Goal: Task Accomplishment & Management: Use online tool/utility

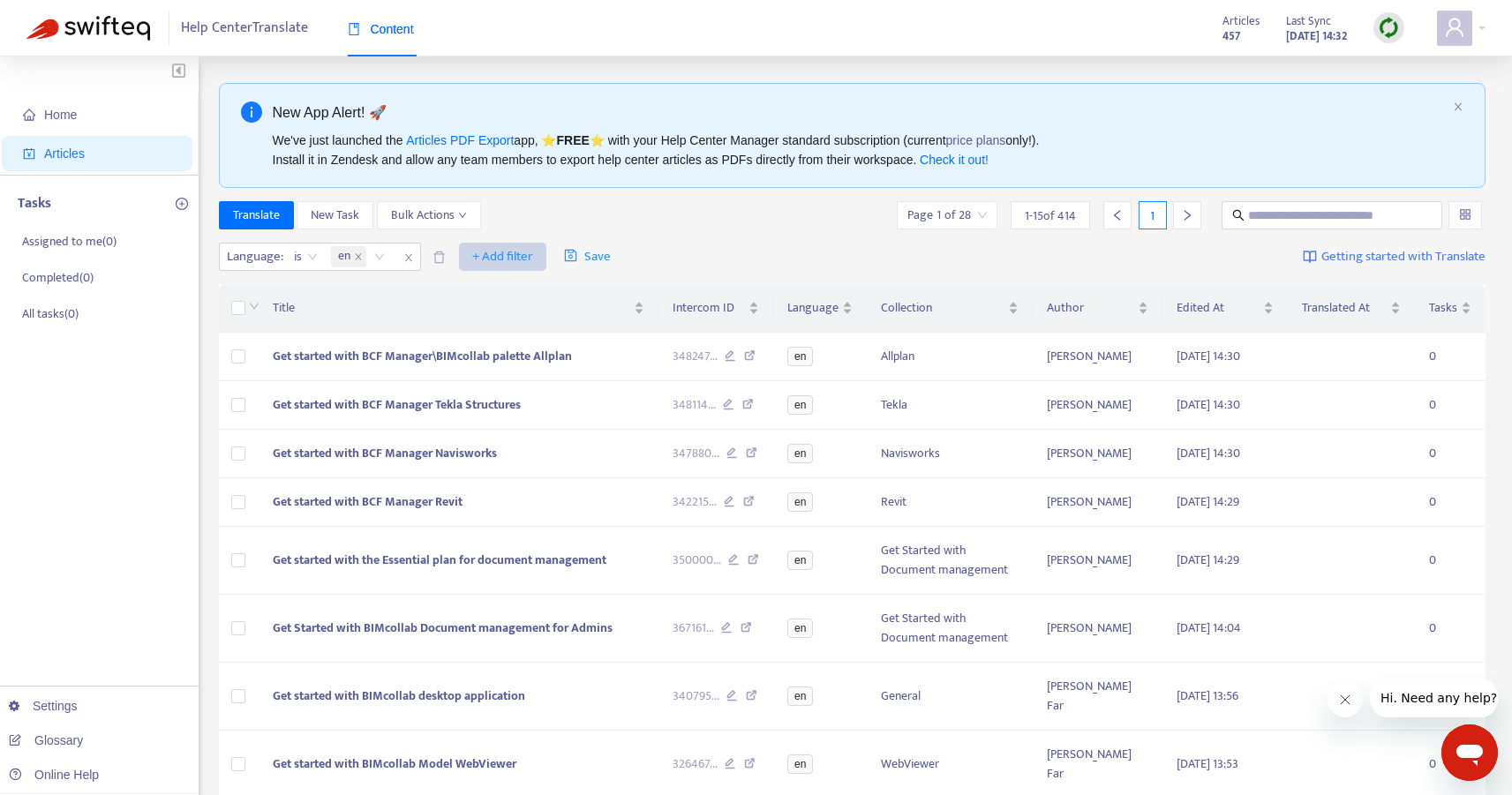
click at [491, 248] on span "+ Add filter" at bounding box center [502, 256] width 61 height 21
click at [548, 344] on span "Collection" at bounding box center [529, 349] width 110 height 20
click at [483, 258] on div at bounding box center [483, 256] width 107 height 21
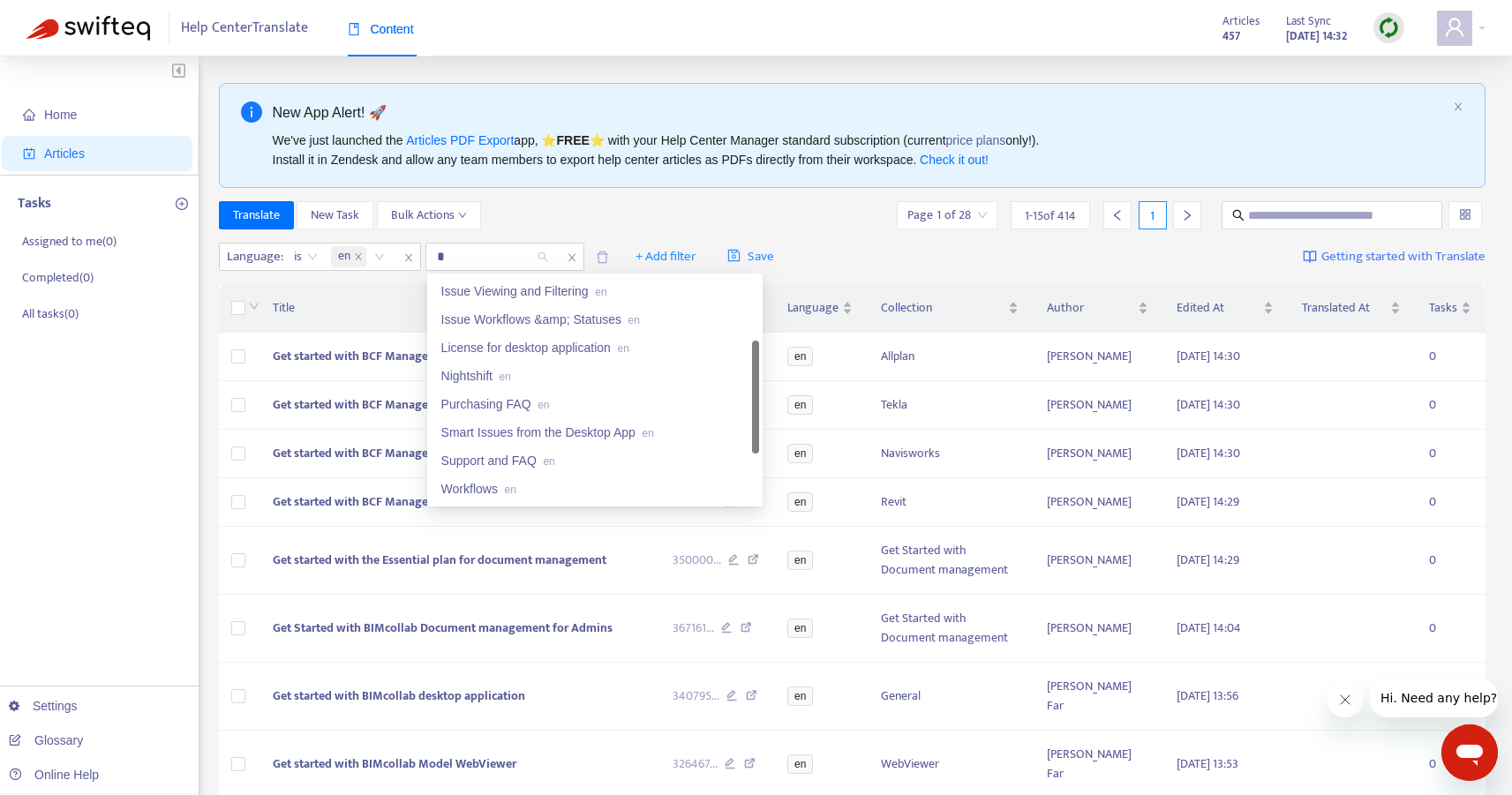
scroll to position [64, 0]
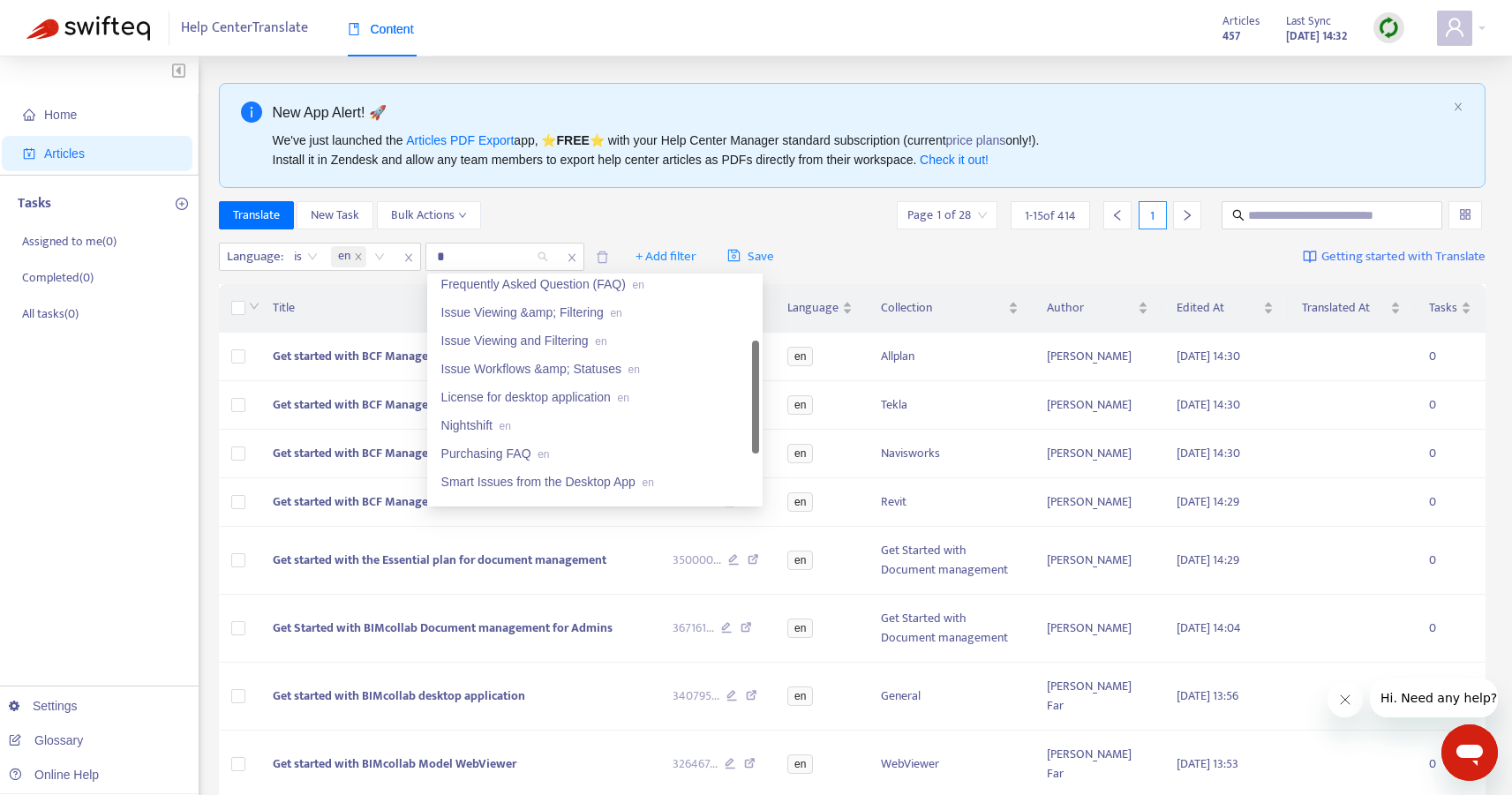
type input "**"
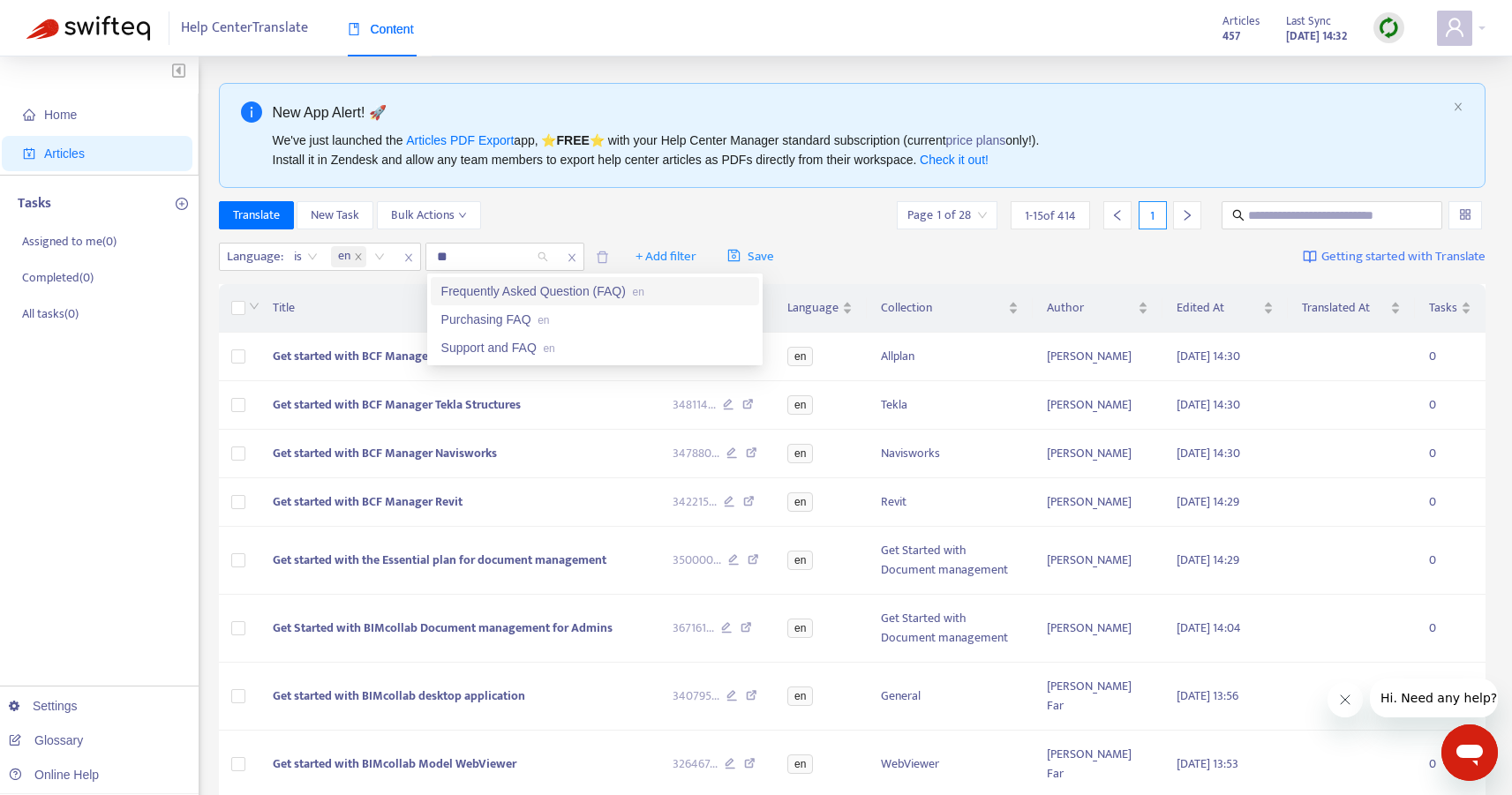
click at [491, 288] on div "Frequently Asked Question (FAQ) en" at bounding box center [595, 292] width 308 height 20
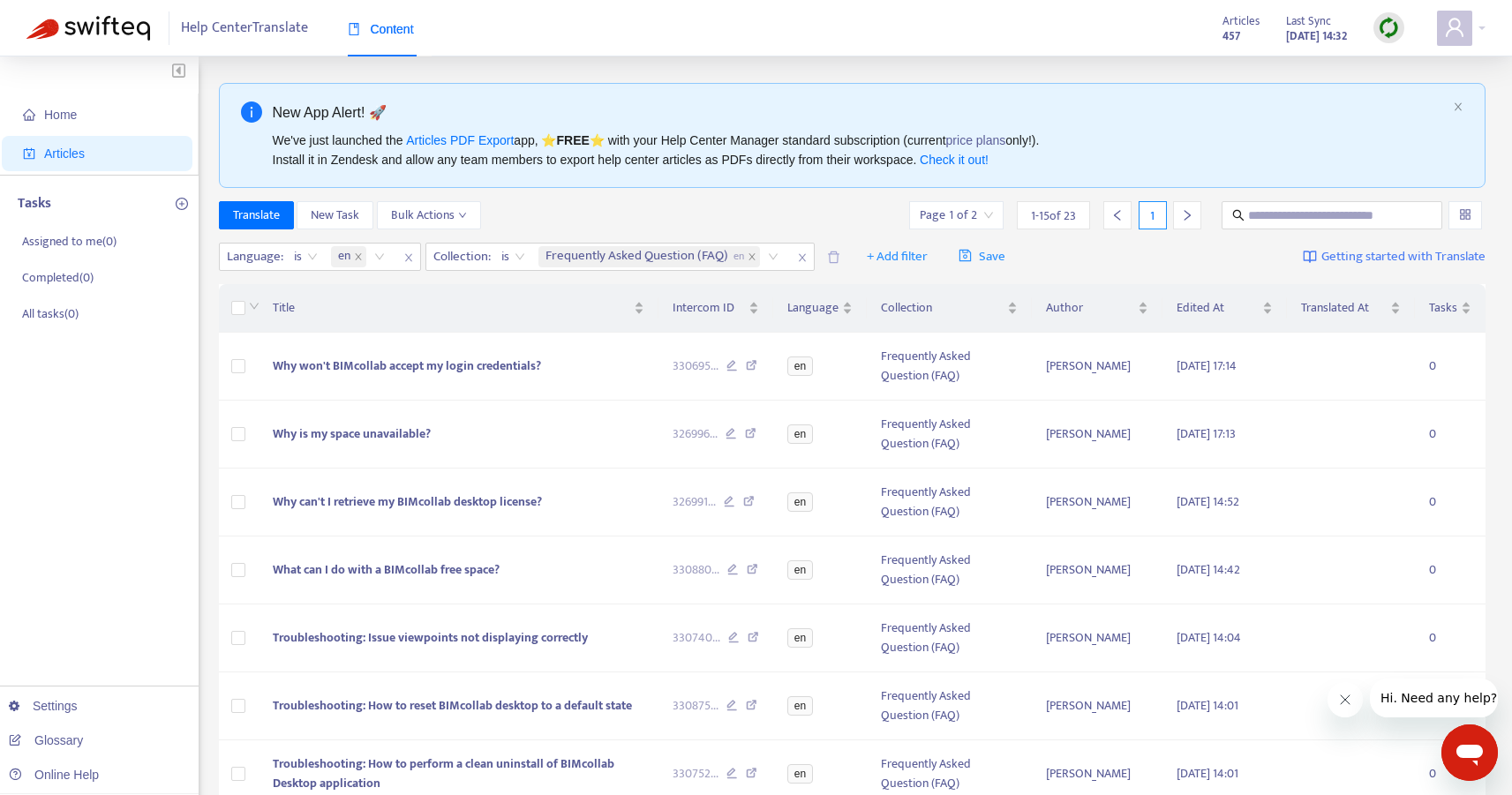
click at [670, 201] on div "Translate New Task Bulk Actions Page 1 of 2 1 - 15 of 23 1" at bounding box center [852, 215] width 1267 height 28
click at [755, 254] on icon "close" at bounding box center [752, 257] width 6 height 6
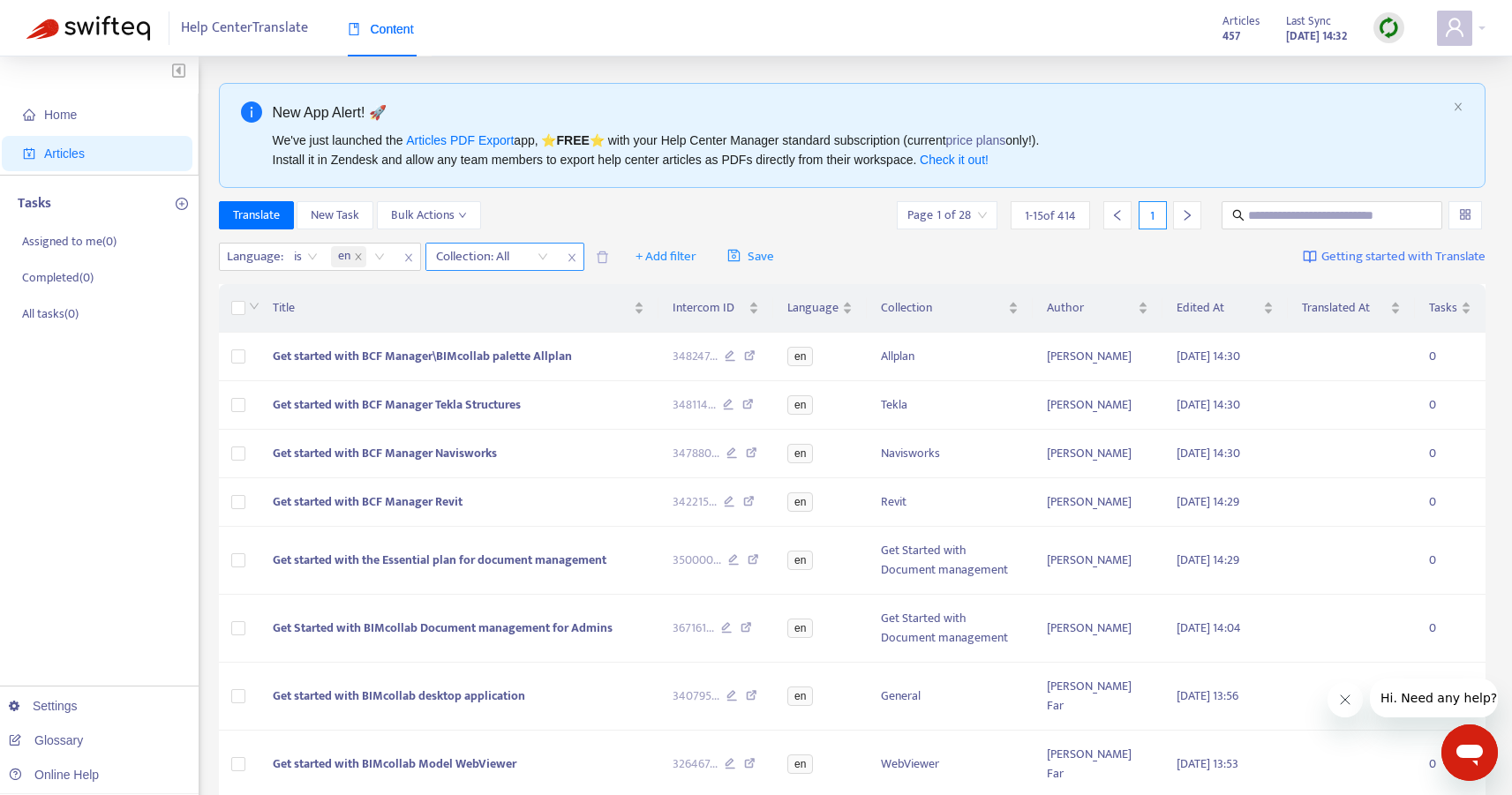
click at [498, 255] on div at bounding box center [483, 256] width 107 height 21
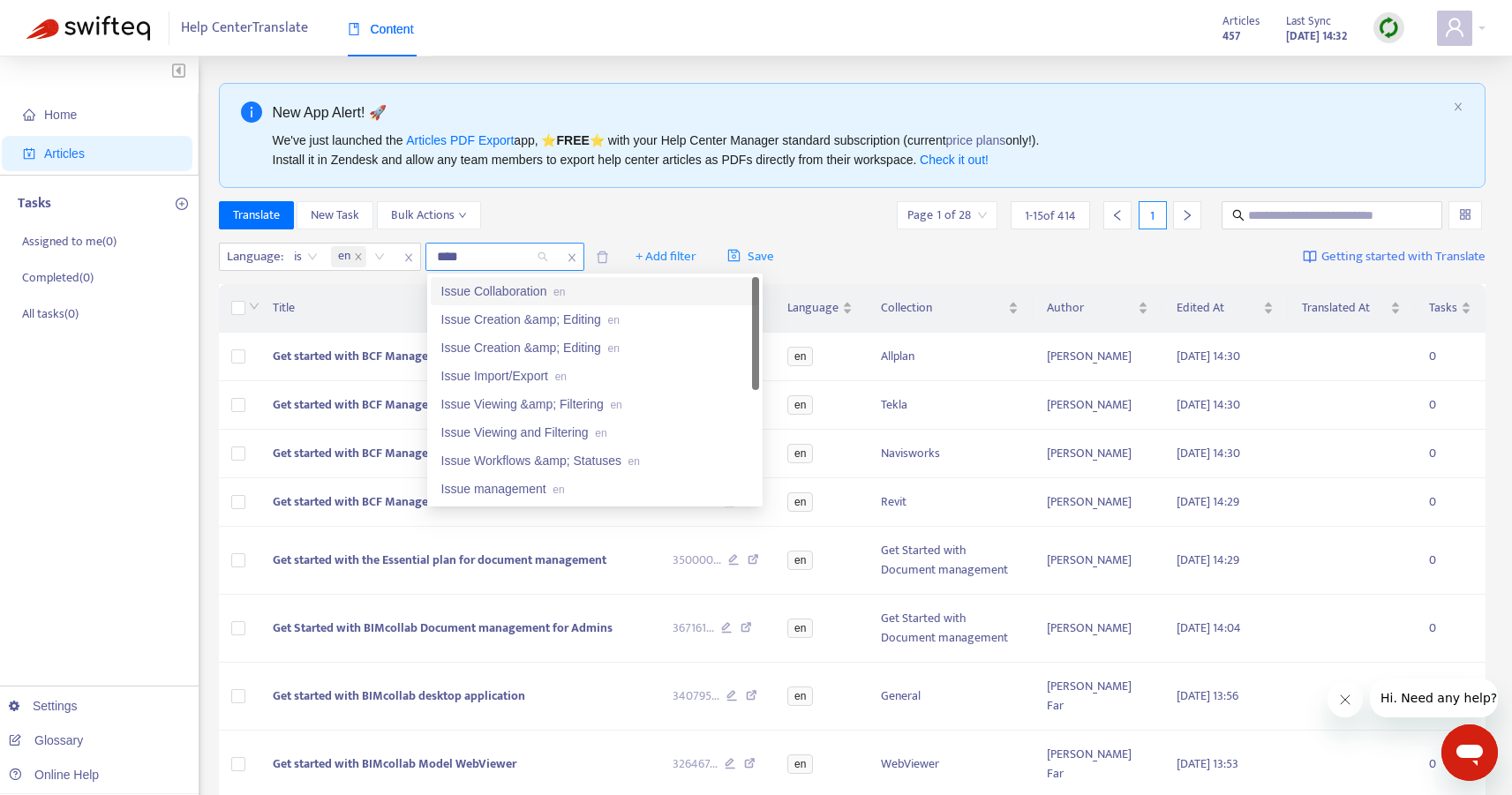
type input "*****"
click at [513, 488] on div "Issue management en" at bounding box center [595, 489] width 308 height 20
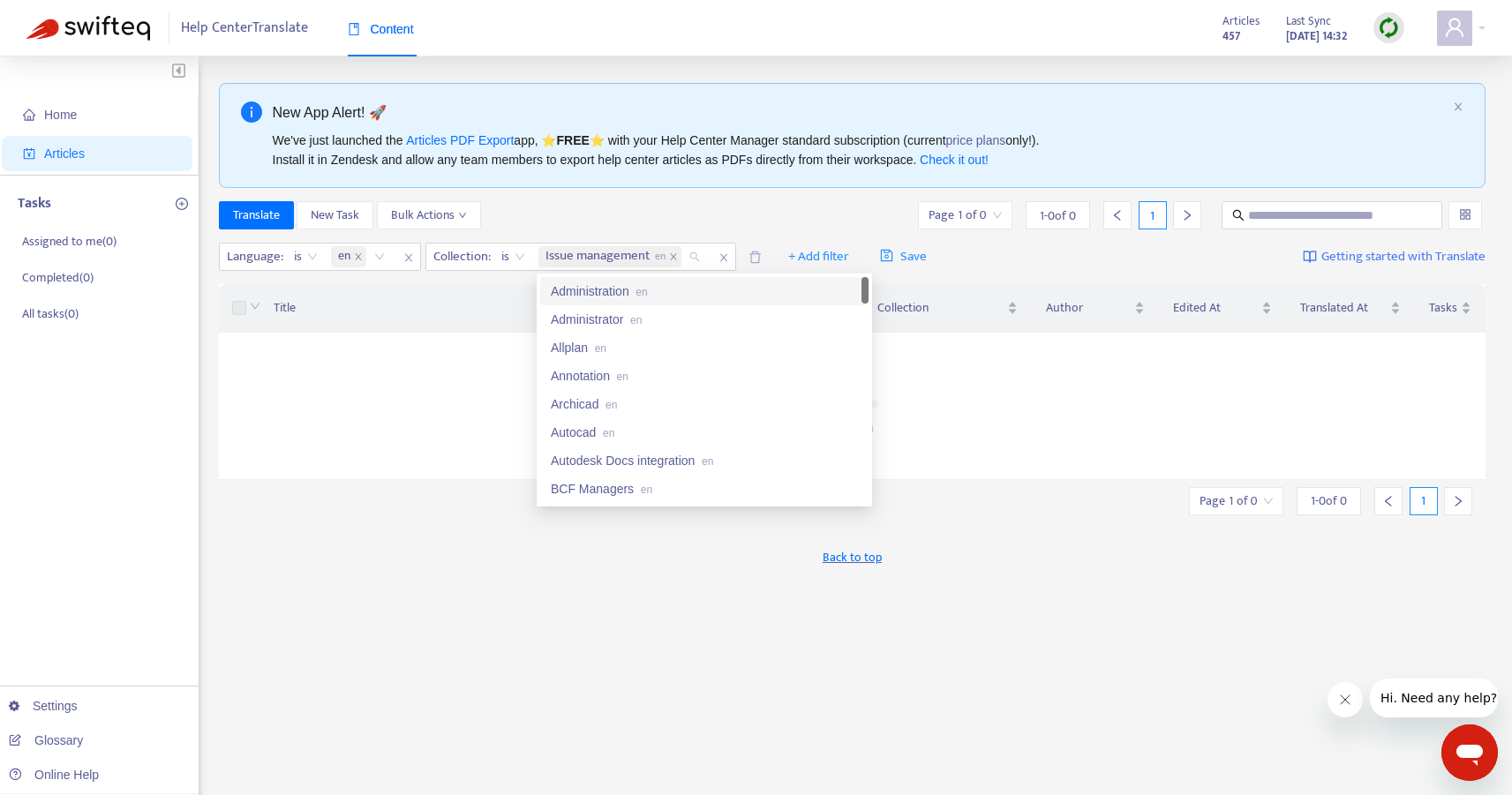
click at [579, 214] on div "Translate New Task Bulk Actions Page 1 of 0 1 - 0 of 0 1" at bounding box center [852, 215] width 1267 height 28
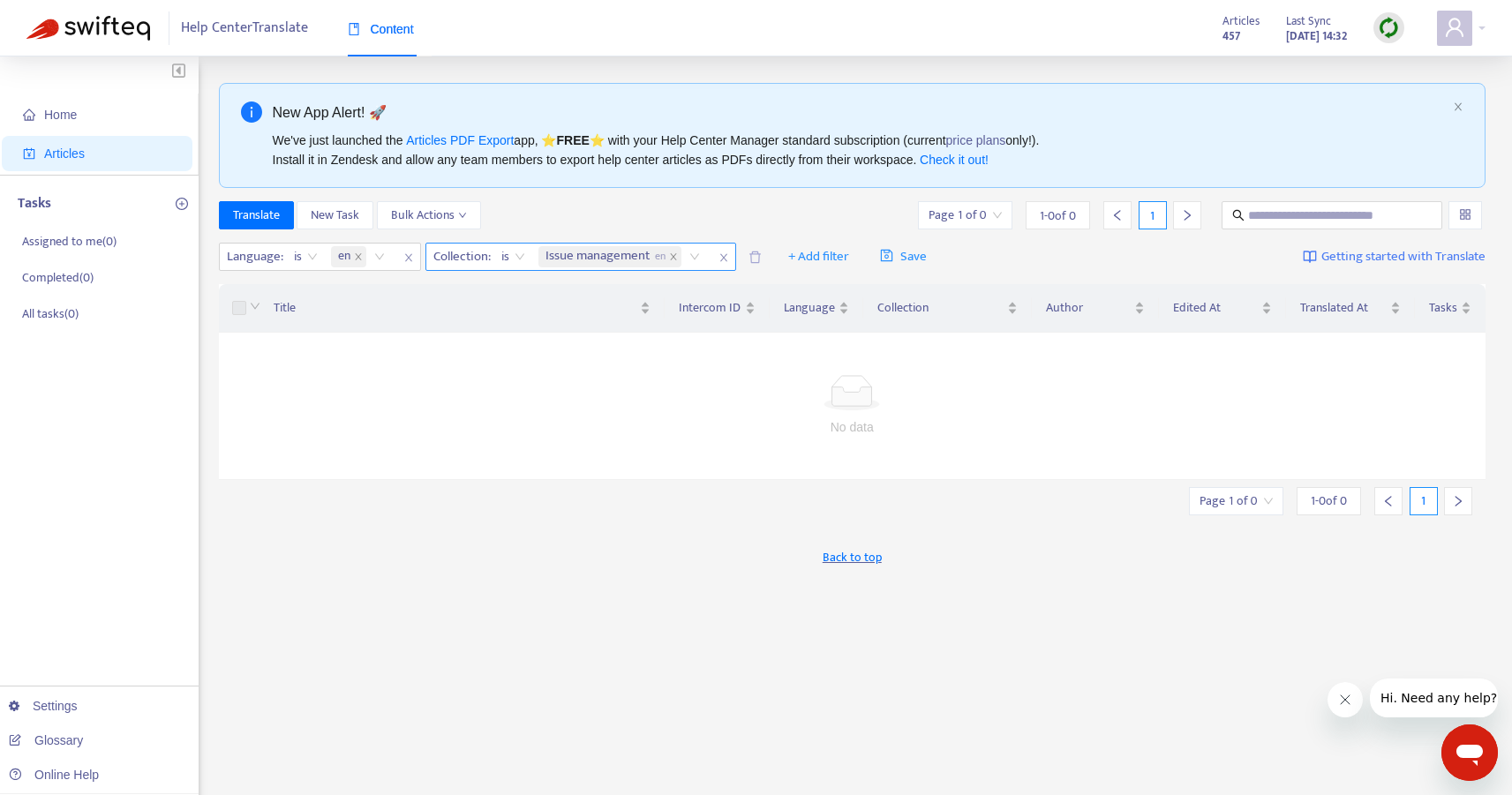
click at [588, 252] on span "Issue management en" at bounding box center [606, 256] width 121 height 21
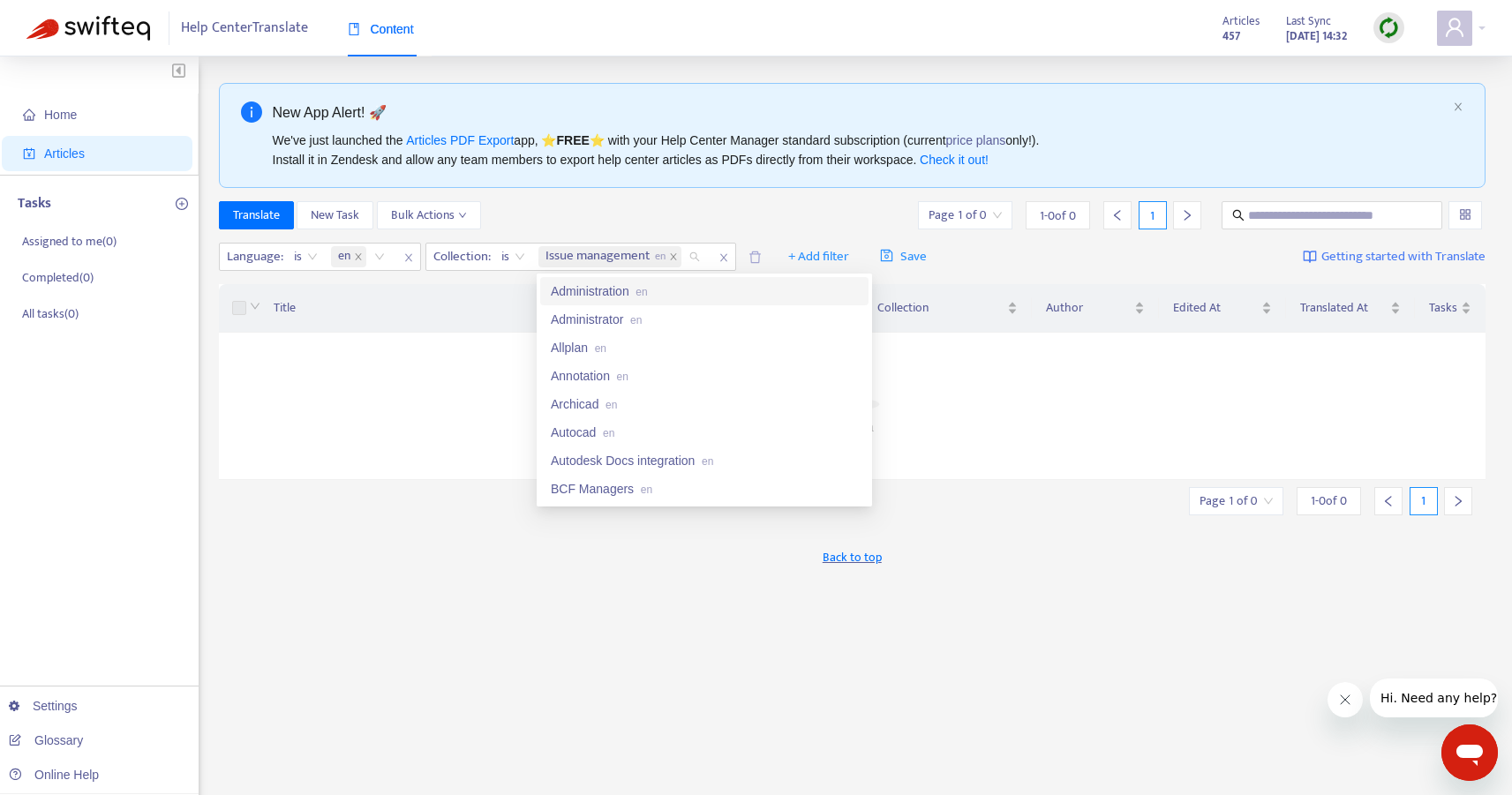
click at [599, 286] on div "Administration en" at bounding box center [704, 292] width 308 height 20
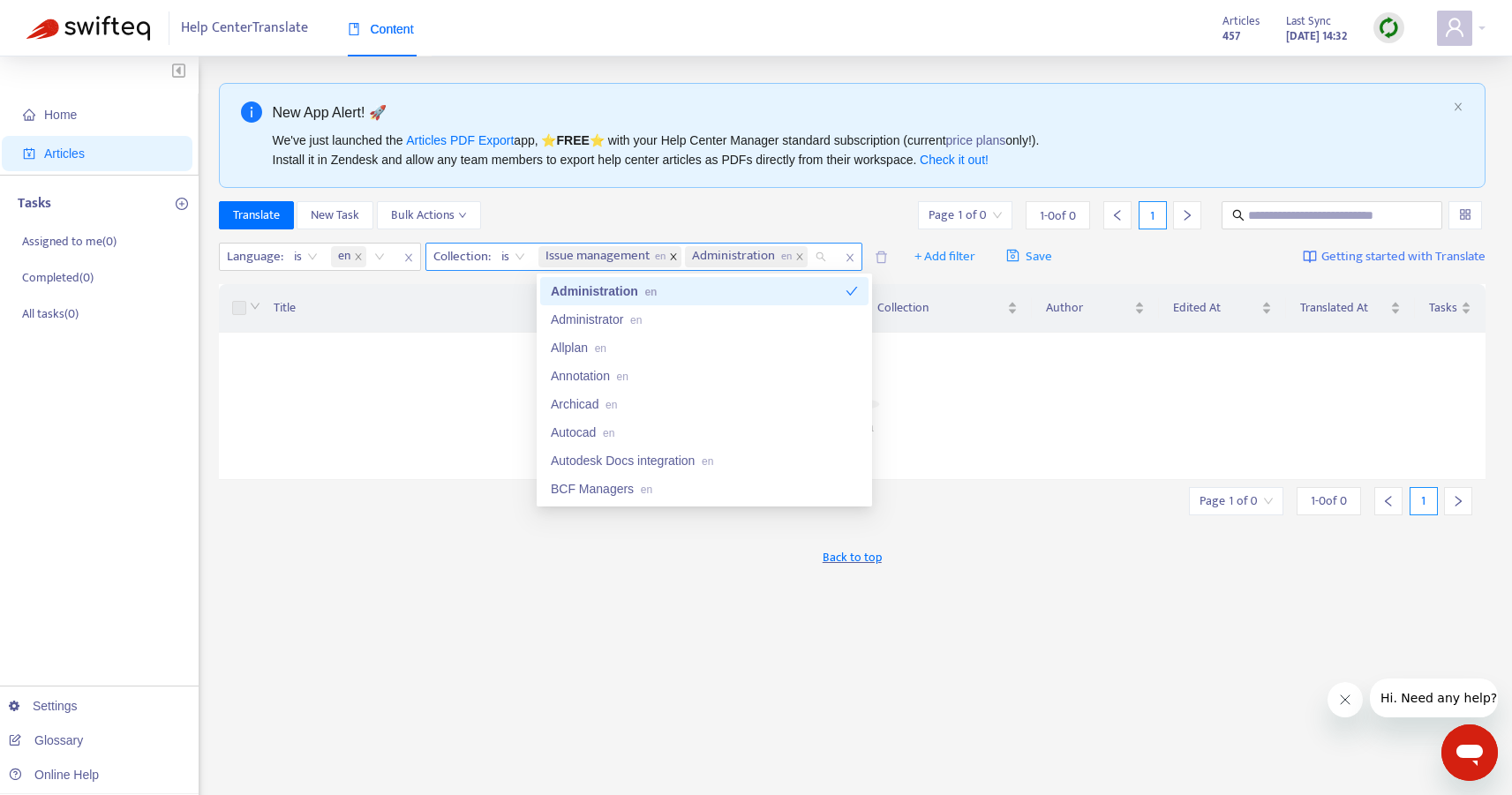
click at [675, 260] on icon "close" at bounding box center [673, 256] width 9 height 9
click at [475, 258] on span "Collection :" at bounding box center [460, 256] width 67 height 27
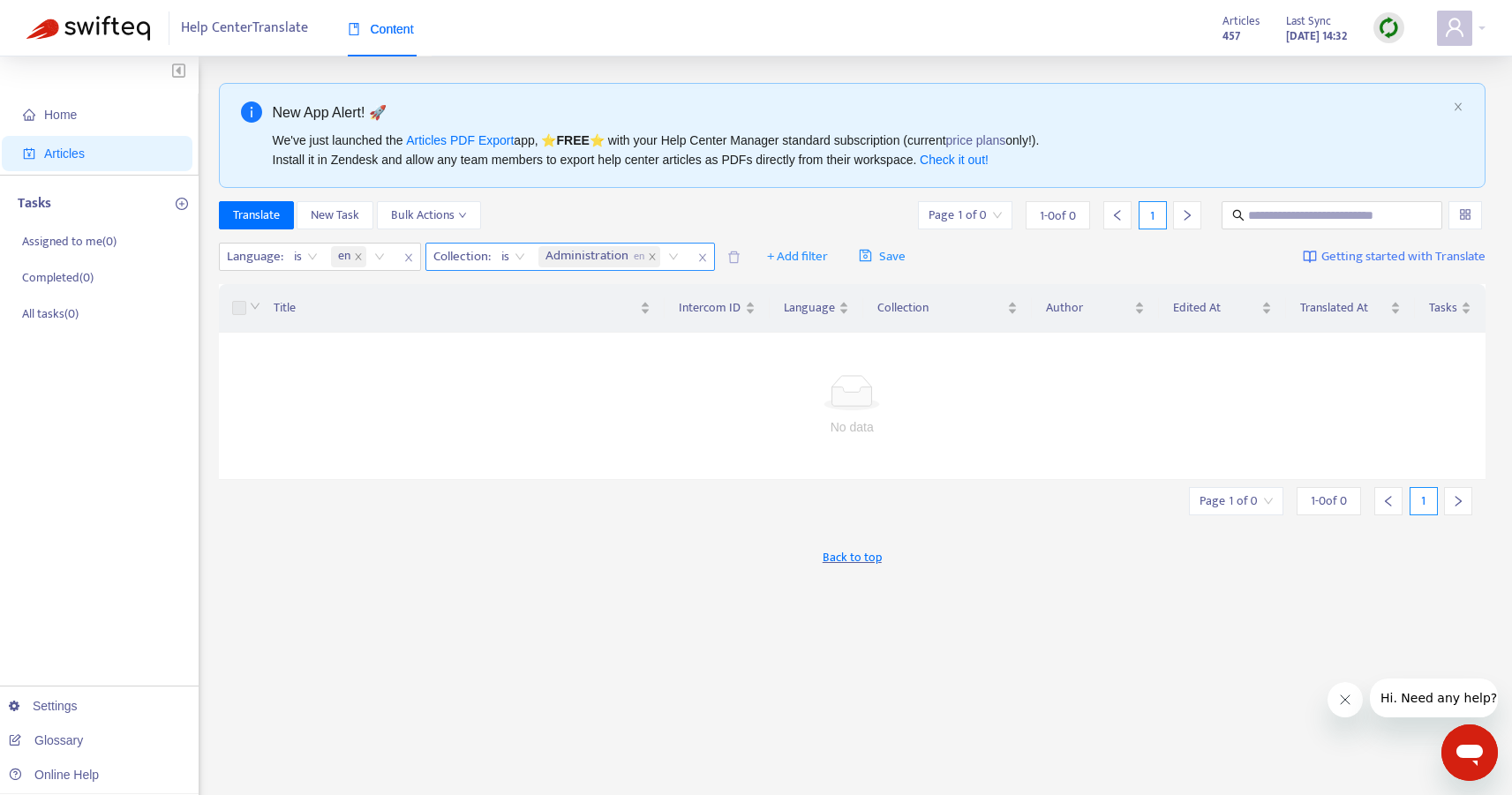
click at [490, 258] on span "Collection :" at bounding box center [460, 256] width 67 height 27
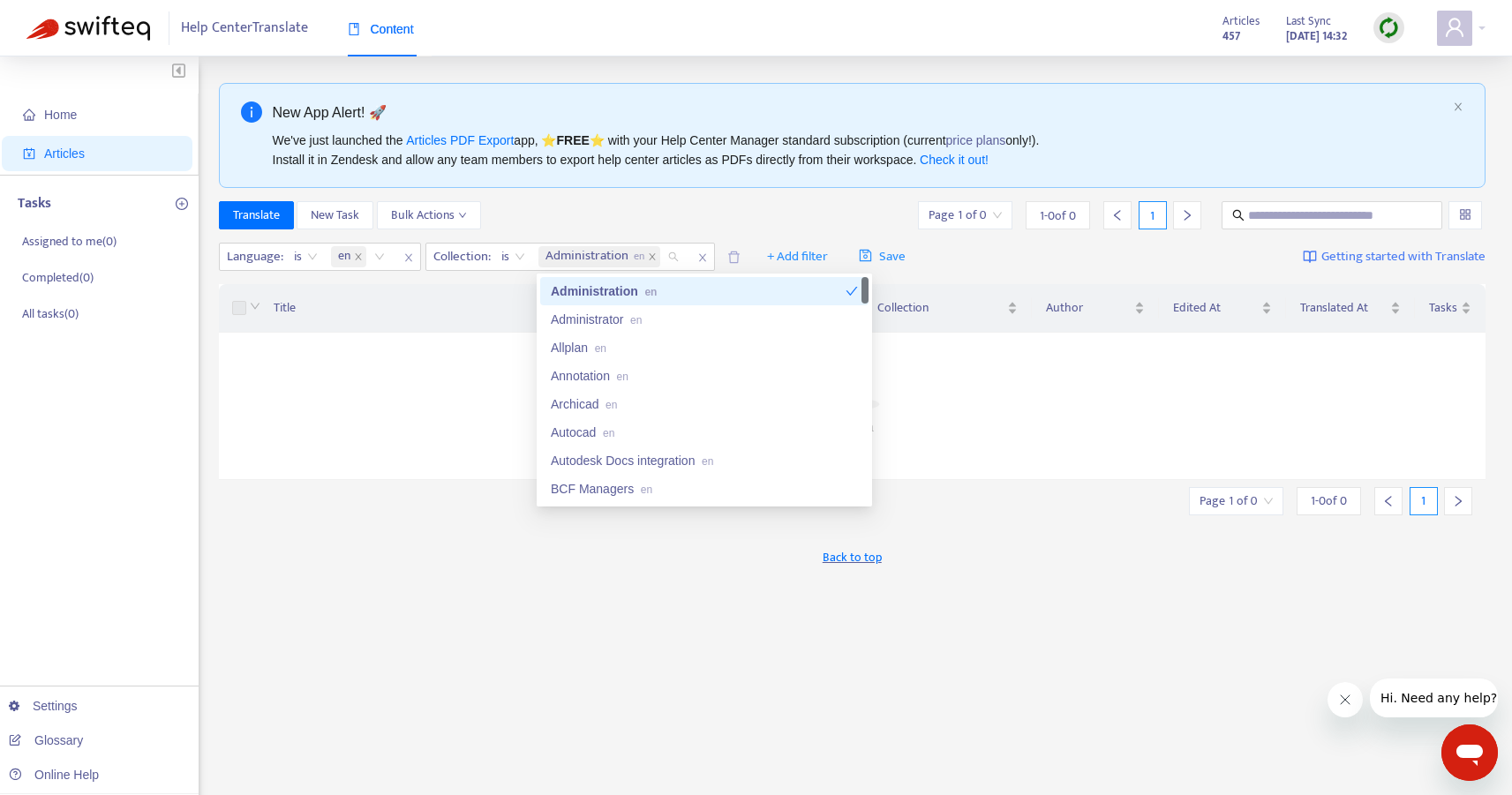
click at [648, 254] on span "Administration en" at bounding box center [600, 256] width 123 height 21
click at [657, 252] on icon "close" at bounding box center [652, 256] width 9 height 9
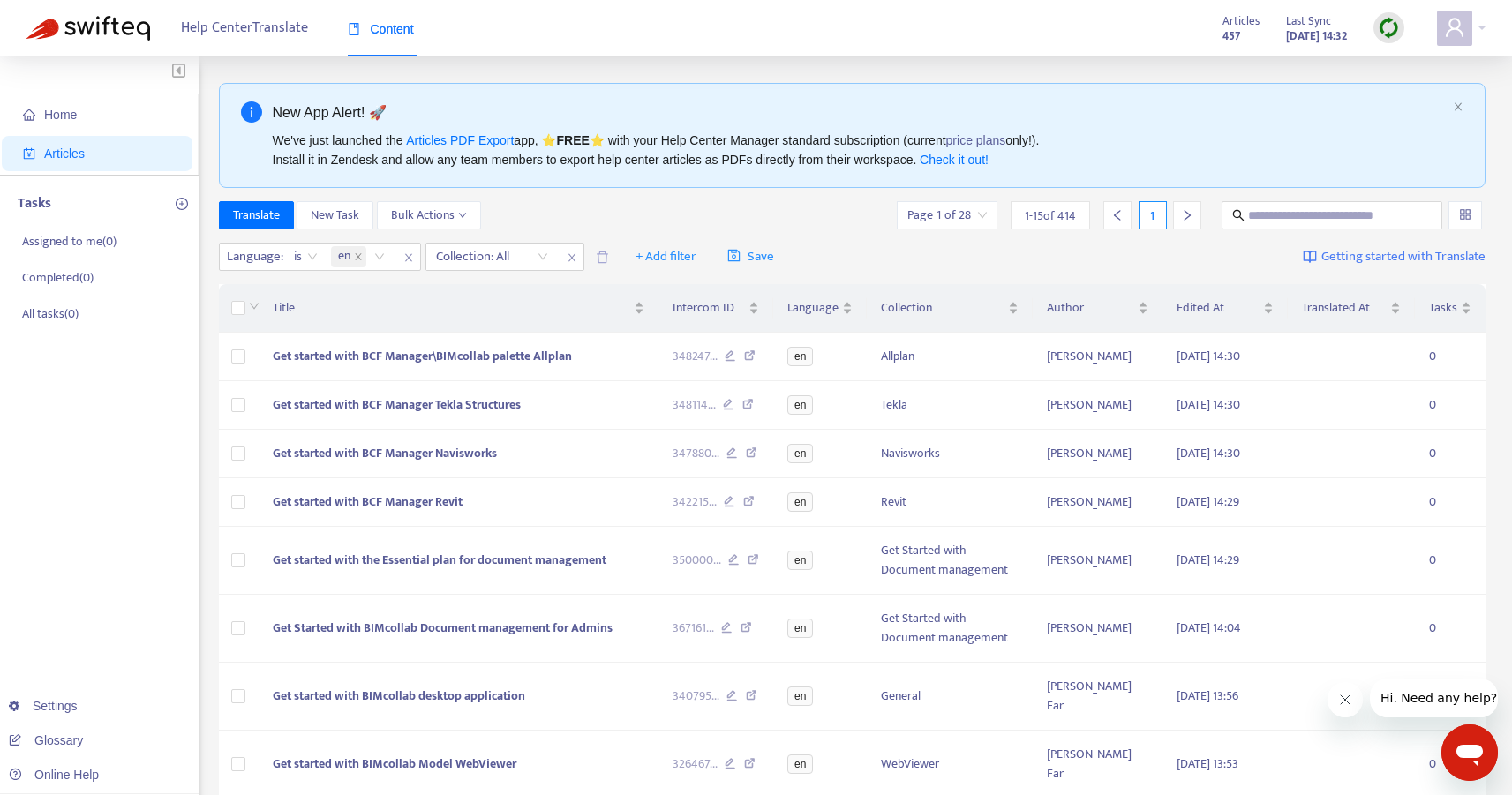
click at [508, 255] on div at bounding box center [483, 256] width 107 height 21
click at [578, 219] on div "Translate New Task Bulk Actions Page 1 of 28 1 - 15 of 414 1" at bounding box center [852, 215] width 1267 height 28
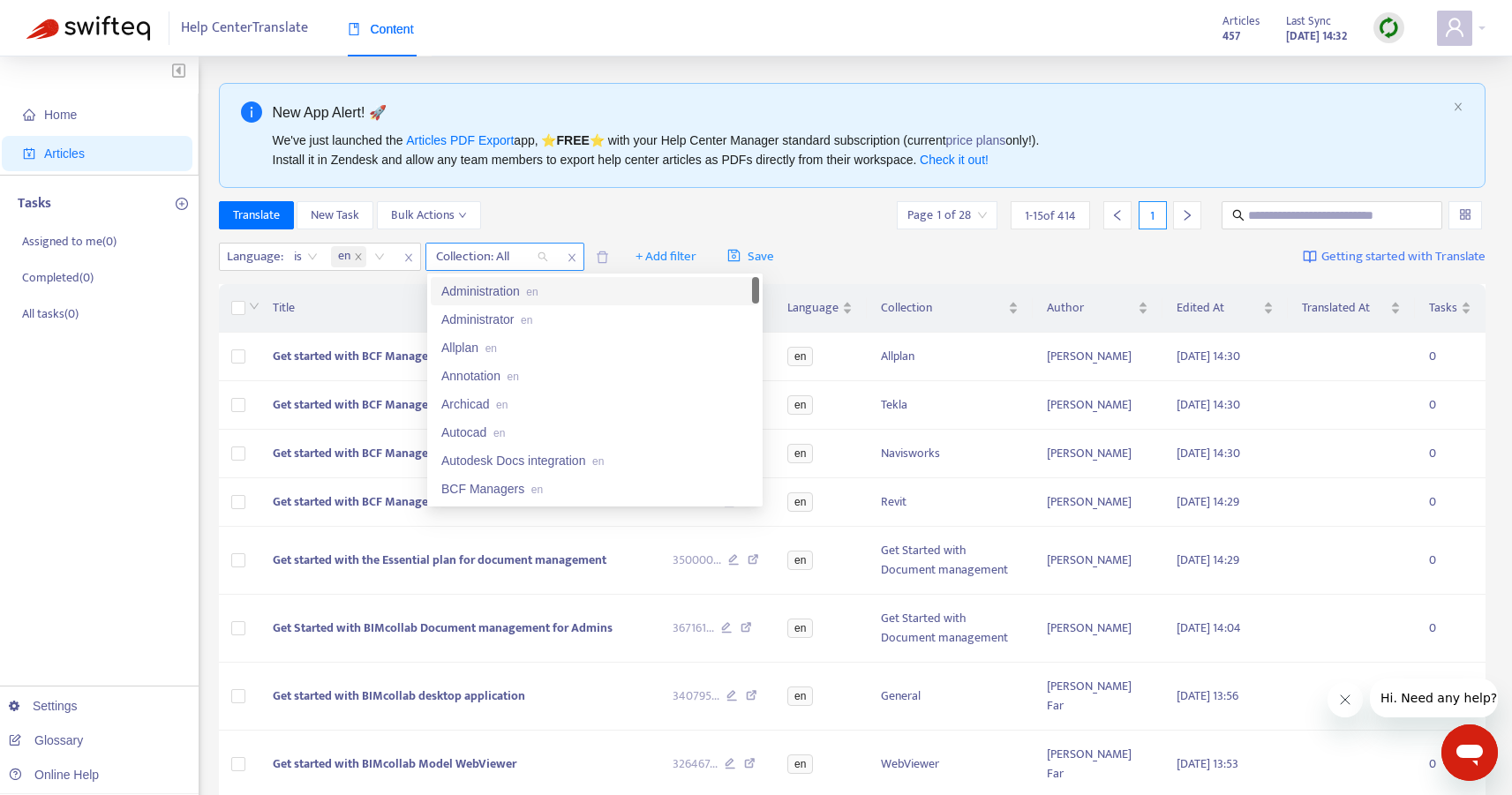
click at [473, 246] on div at bounding box center [483, 256] width 107 height 21
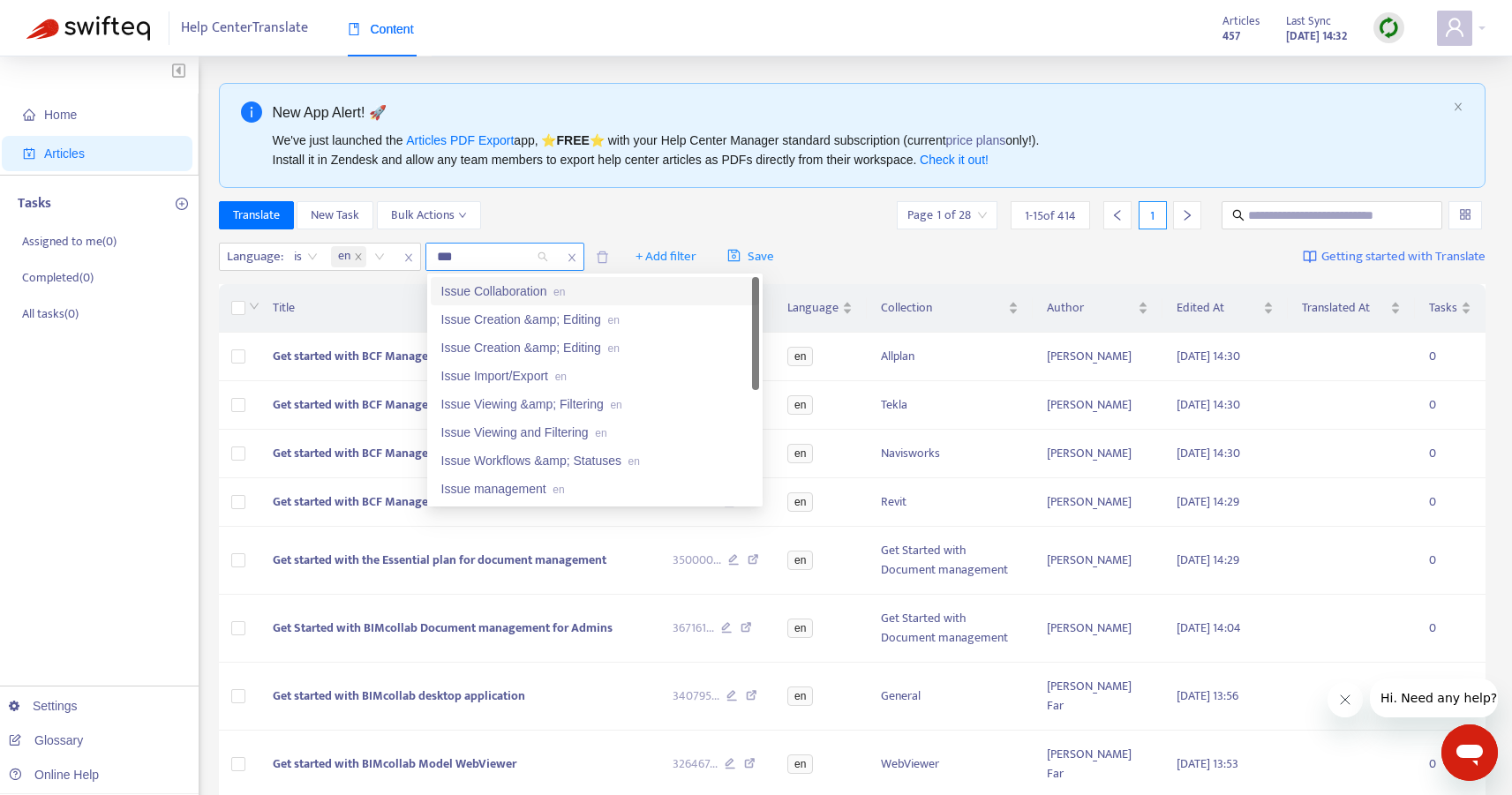
type input "****"
click at [493, 431] on div "Issue management en" at bounding box center [595, 433] width 308 height 20
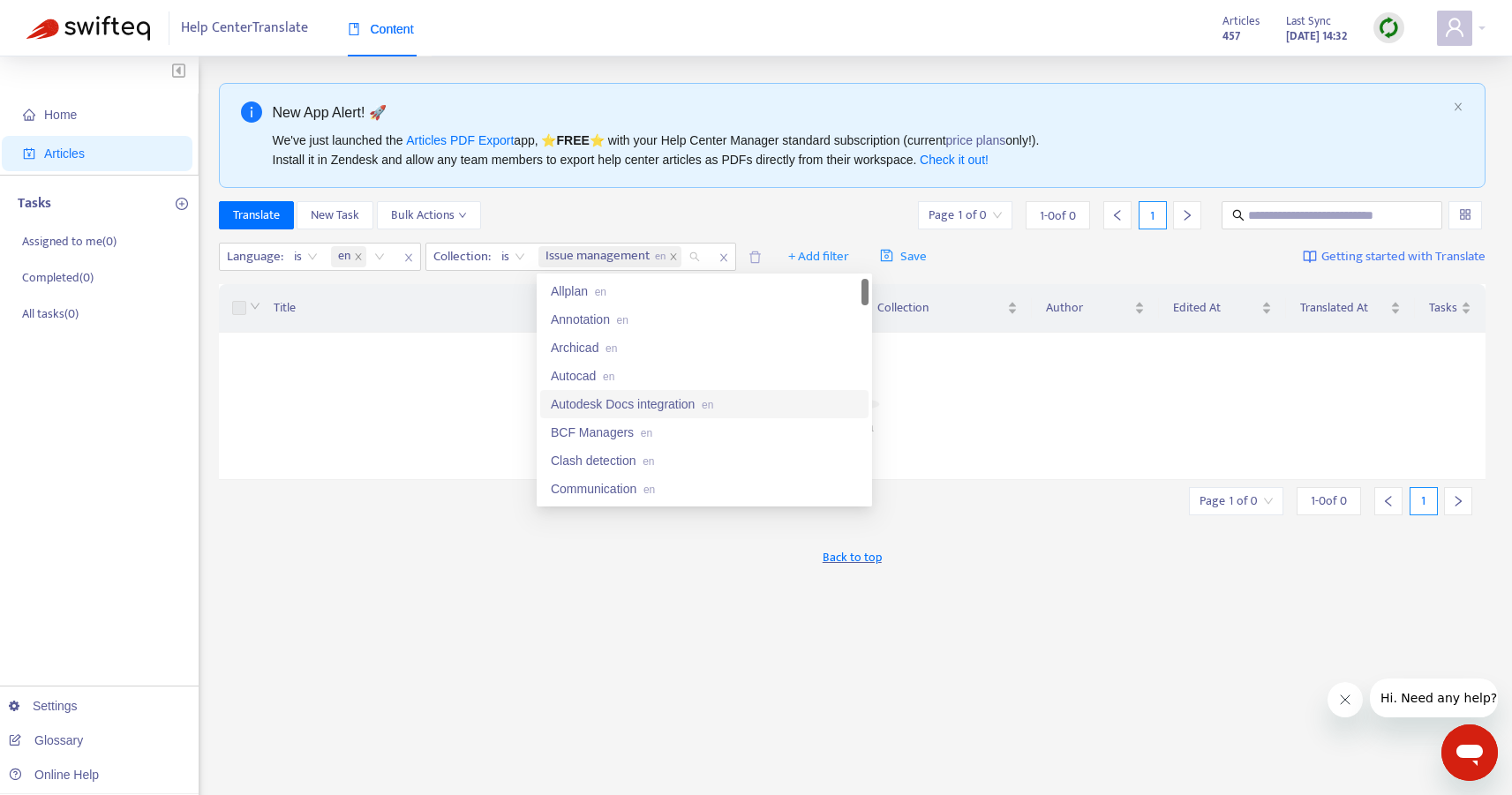
scroll to position [0, 0]
click at [603, 295] on div "Administration en" at bounding box center [704, 292] width 308 height 20
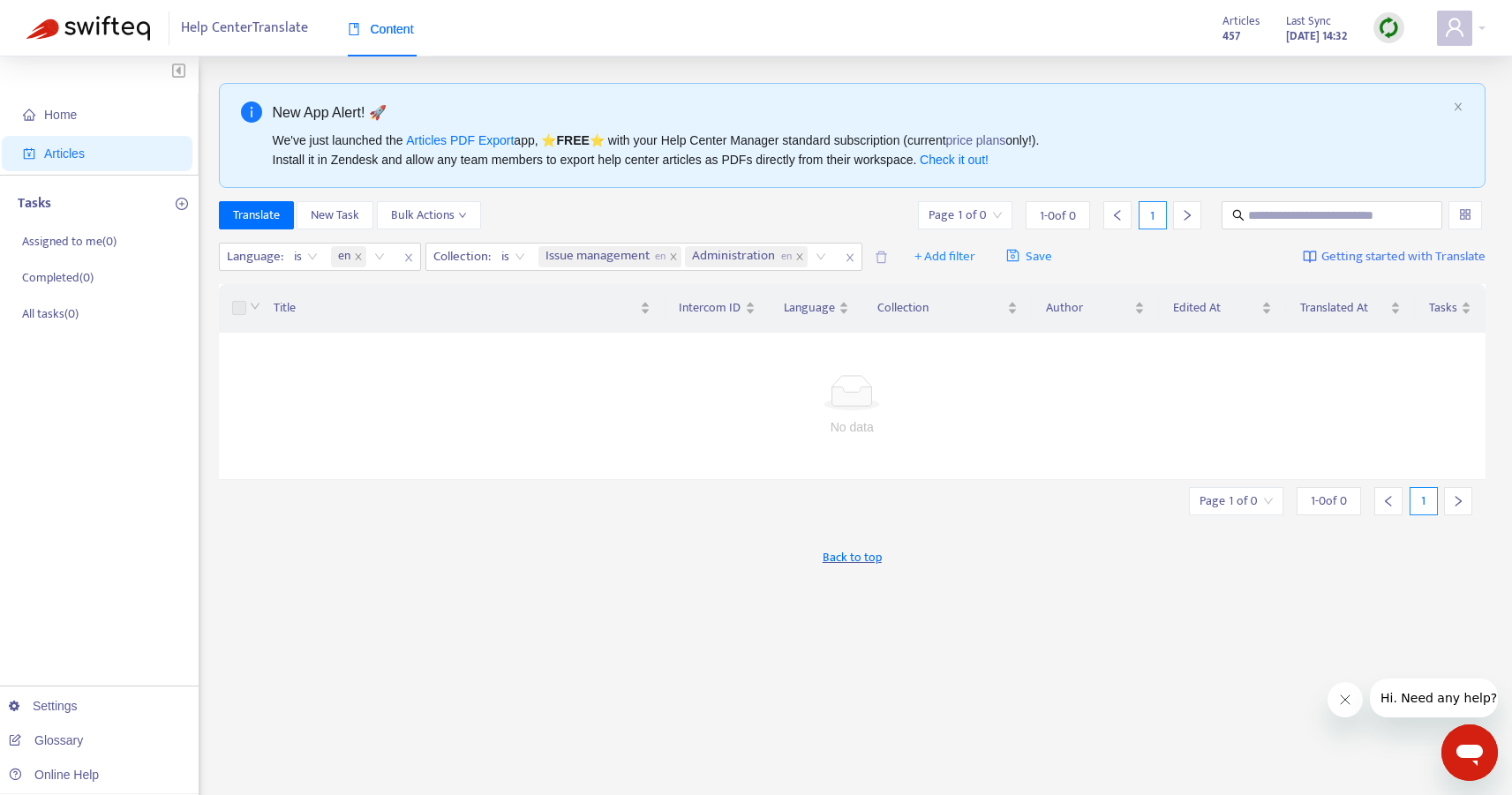
click at [520, 600] on div "New App Alert! 🚀 We've just launched the Articles PDF Export app, ⭐ FREE ⭐️ wit…" at bounding box center [852, 599] width 1267 height 1033
click at [82, 108] on span "Home" at bounding box center [100, 115] width 156 height 36
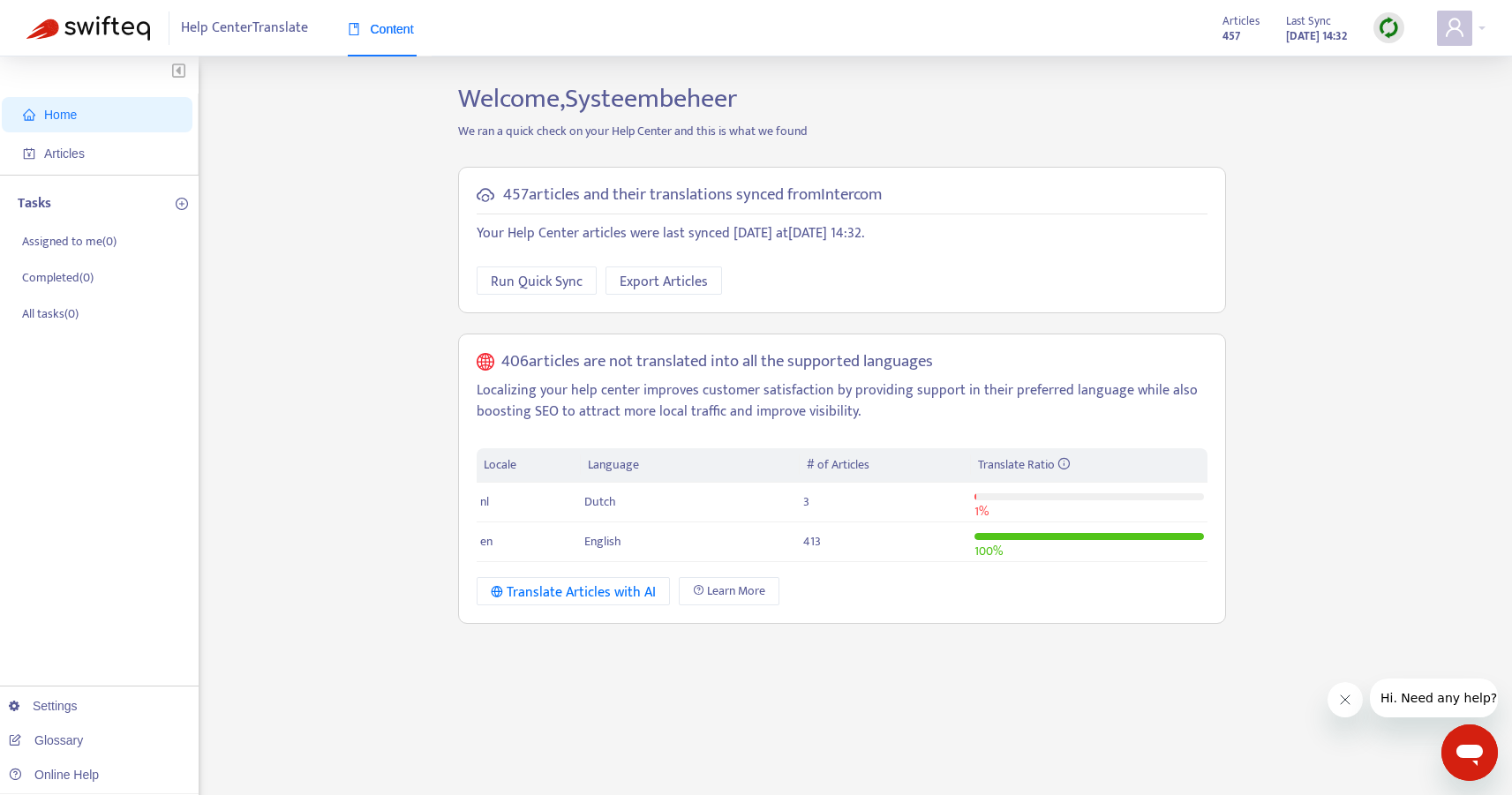
click at [360, 307] on div "Home Articles Tasks Assigned to me ( 0 ) Completed ( 0 ) All tasks ( 0 ) Settin…" at bounding box center [756, 599] width 1458 height 1033
click at [316, 328] on div "Home Articles Tasks Assigned to me ( 0 ) Completed ( 0 ) All tasks ( 0 ) Settin…" at bounding box center [756, 599] width 1458 height 1033
click at [502, 276] on span "Run Quick Sync" at bounding box center [537, 282] width 92 height 22
click at [41, 157] on span "Articles" at bounding box center [100, 154] width 156 height 36
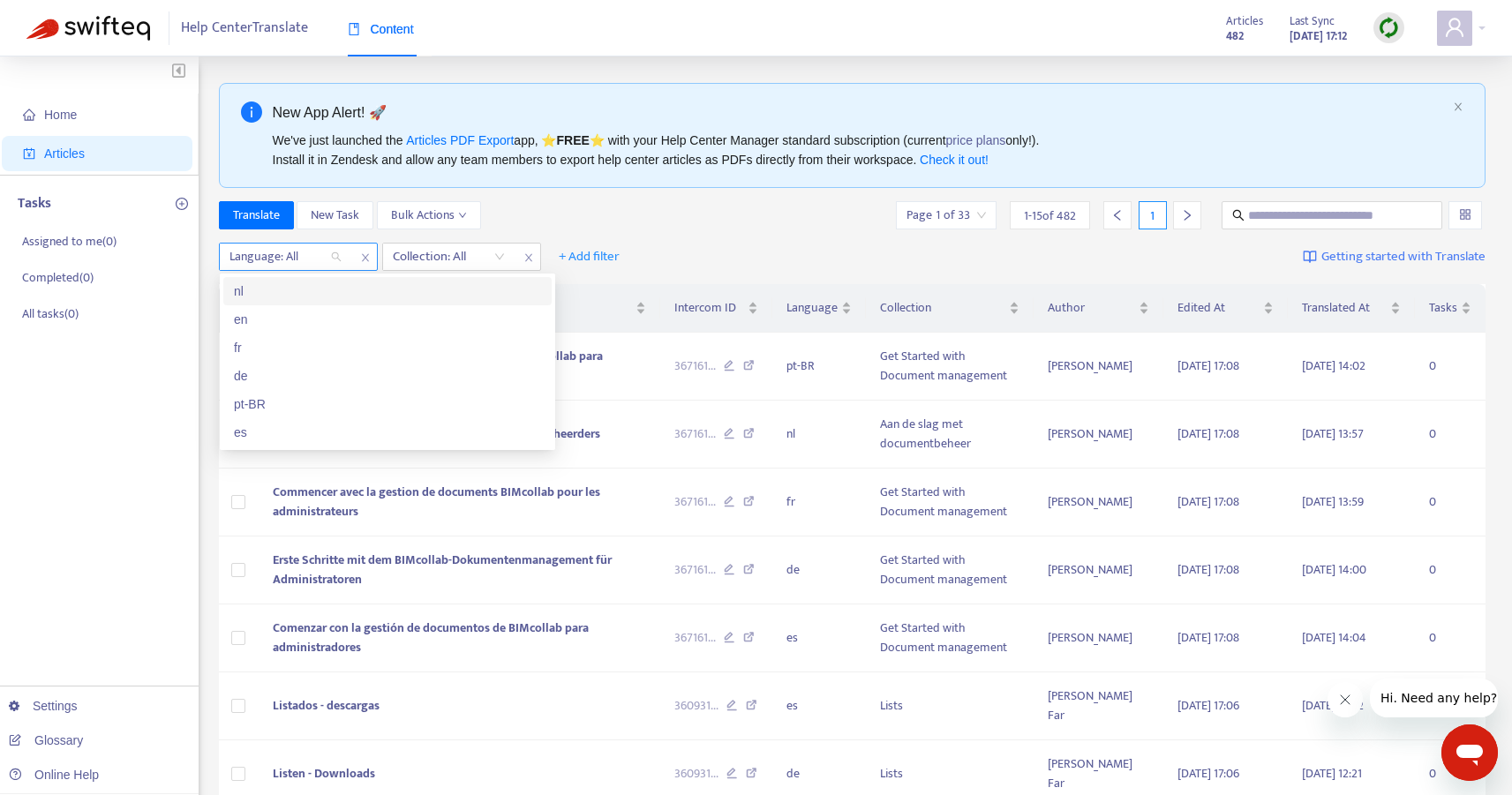
click at [284, 263] on div at bounding box center [277, 256] width 107 height 21
click at [300, 325] on div "en" at bounding box center [388, 320] width 308 height 20
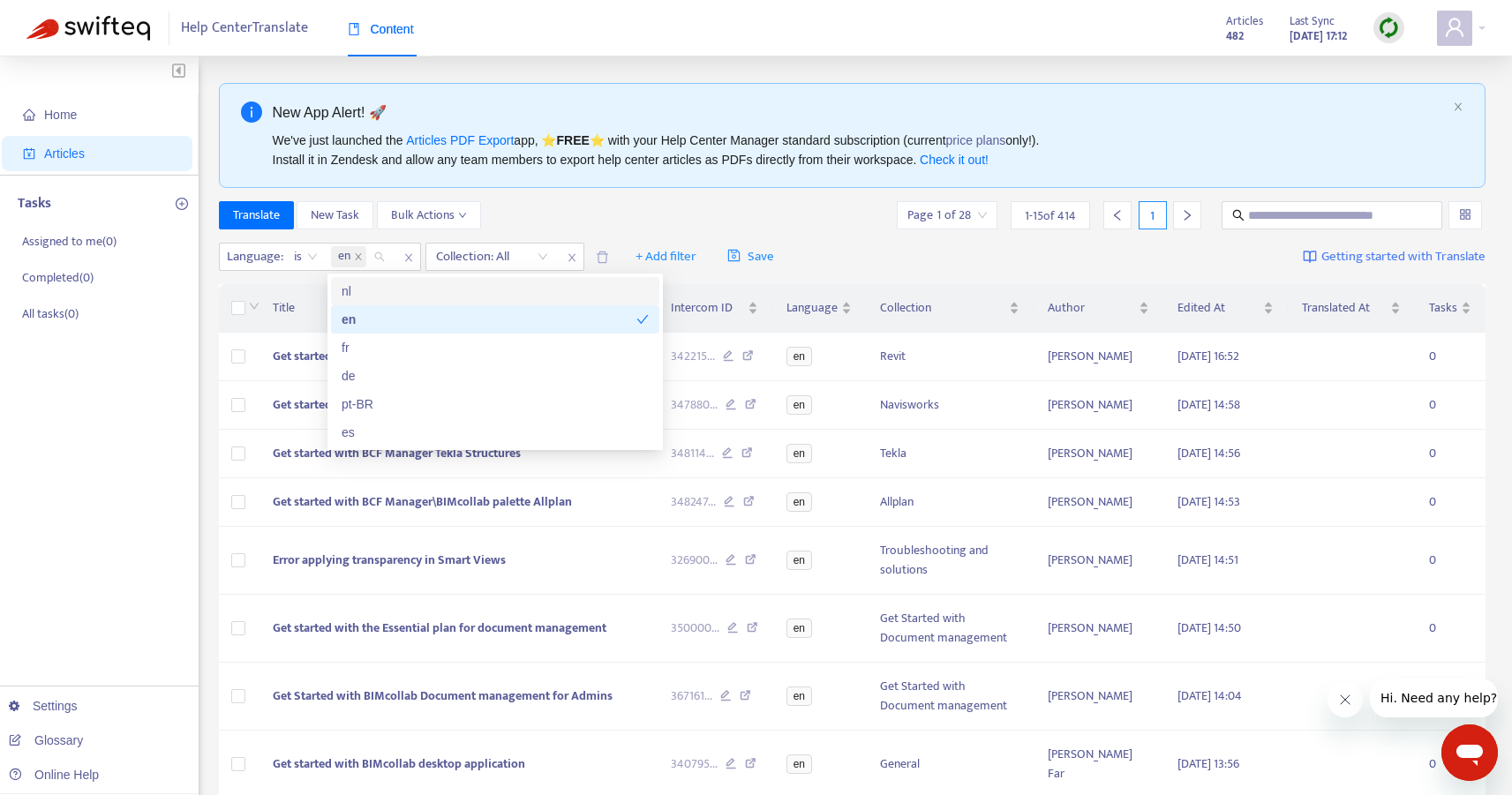
click at [557, 211] on div "Translate New Task Bulk Actions Page 1 of 28 1 - 15 of 414 1" at bounding box center [852, 215] width 1267 height 28
click at [512, 261] on div at bounding box center [483, 256] width 107 height 21
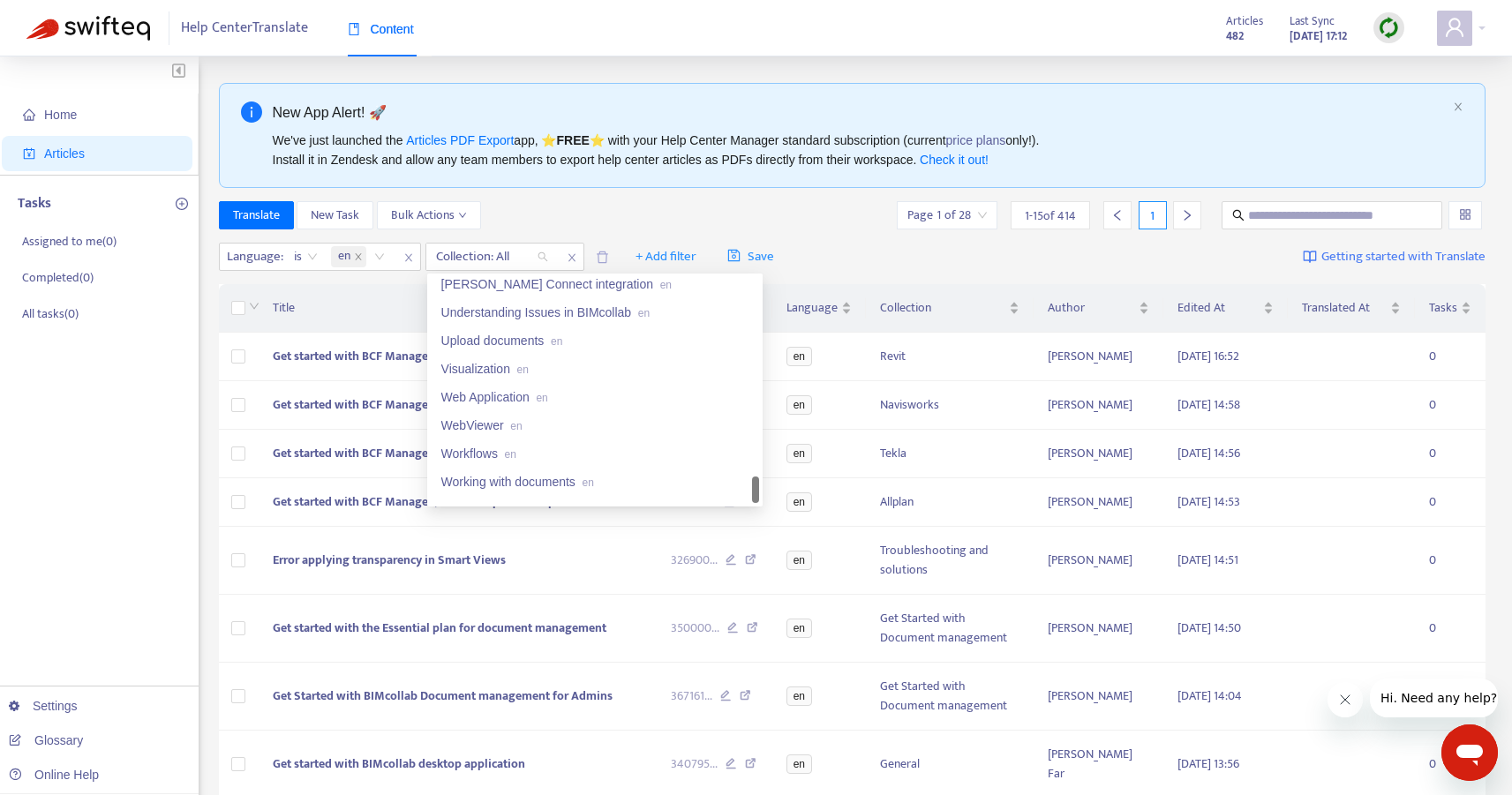
scroll to position [2176, 0]
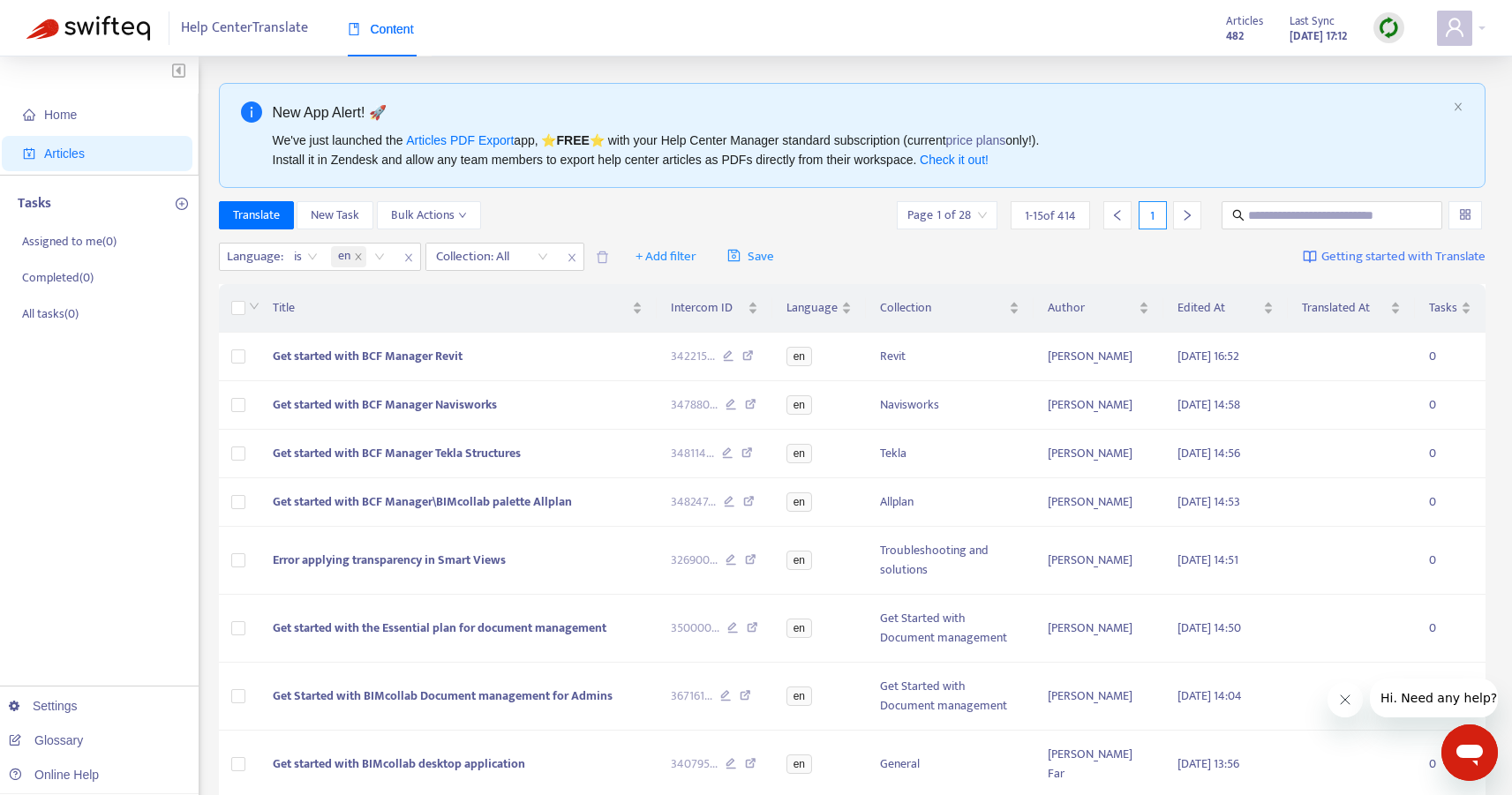
click at [629, 213] on div "Translate New Task Bulk Actions Page 1 of 28 1 - 15 of 414 1" at bounding box center [852, 215] width 1267 height 28
click at [513, 270] on div "Collection: All" at bounding box center [492, 256] width 132 height 27
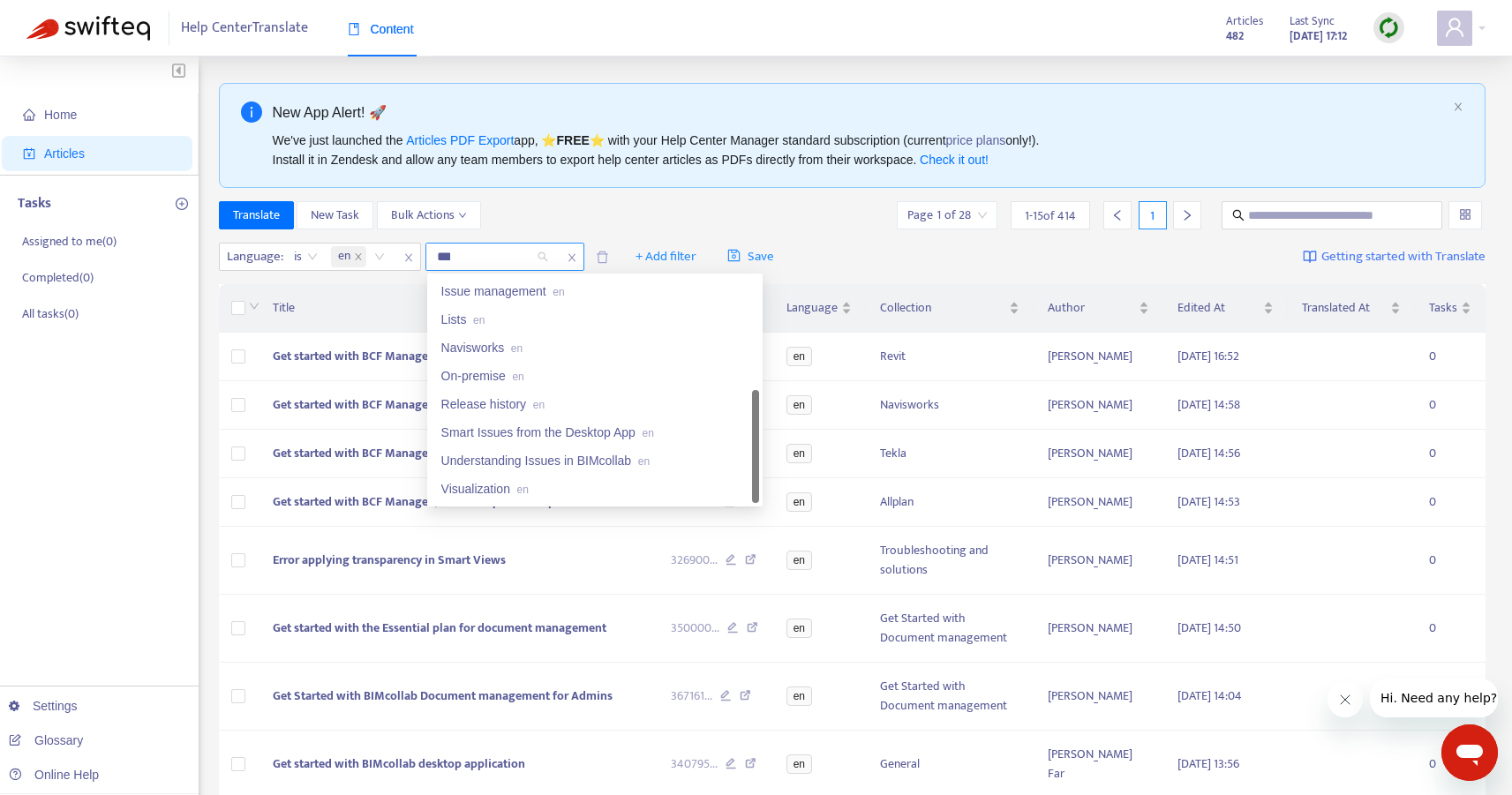
scroll to position [28, 0]
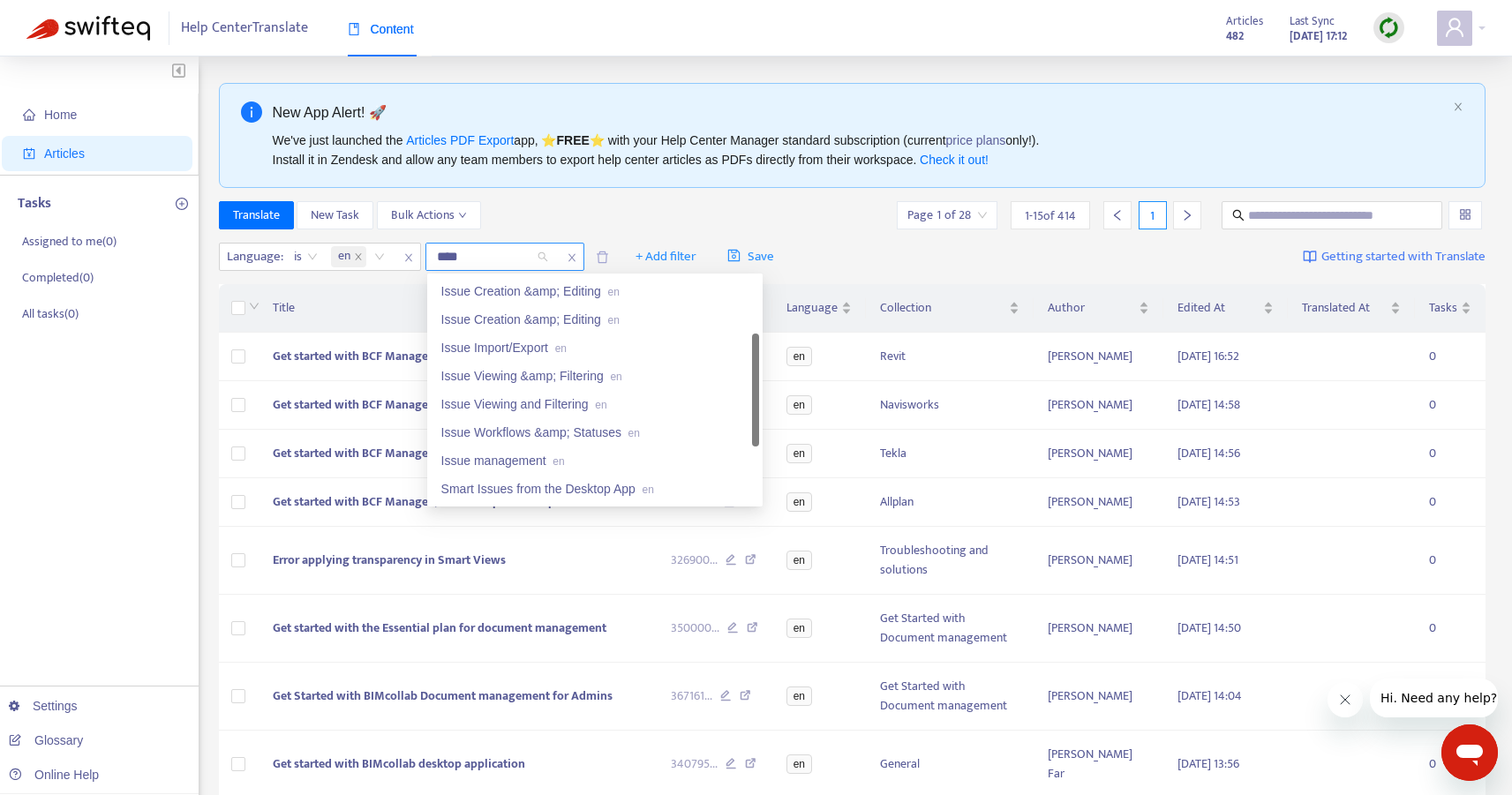
type input "*****"
click at [540, 435] on div "Issue management en" at bounding box center [595, 433] width 308 height 20
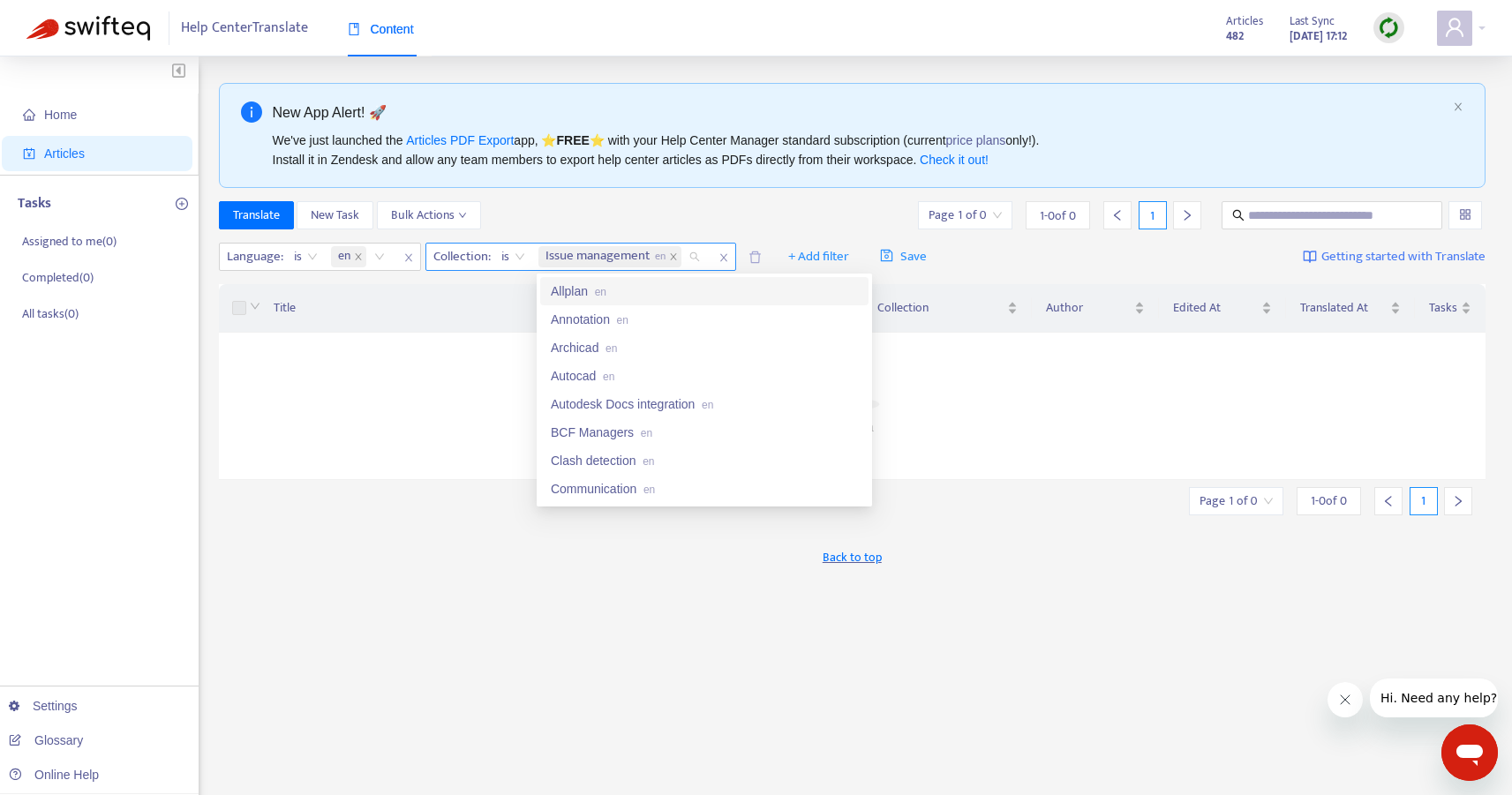
click at [656, 261] on span "Issue management en" at bounding box center [606, 256] width 121 height 21
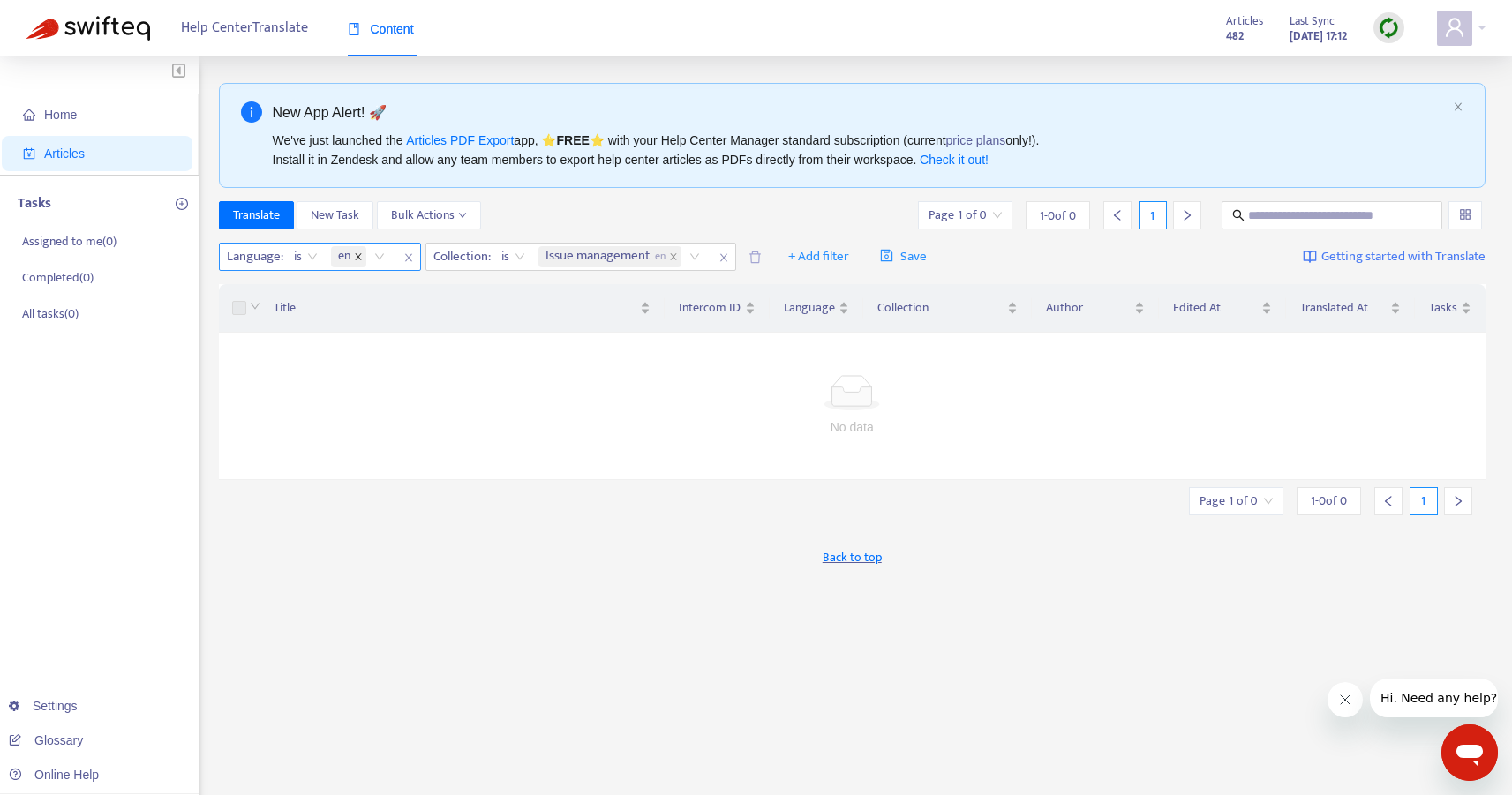
click at [357, 256] on icon "close" at bounding box center [358, 257] width 6 height 6
click at [365, 393] on div at bounding box center [852, 393] width 1225 height 36
click at [630, 260] on icon "close" at bounding box center [630, 256] width 9 height 9
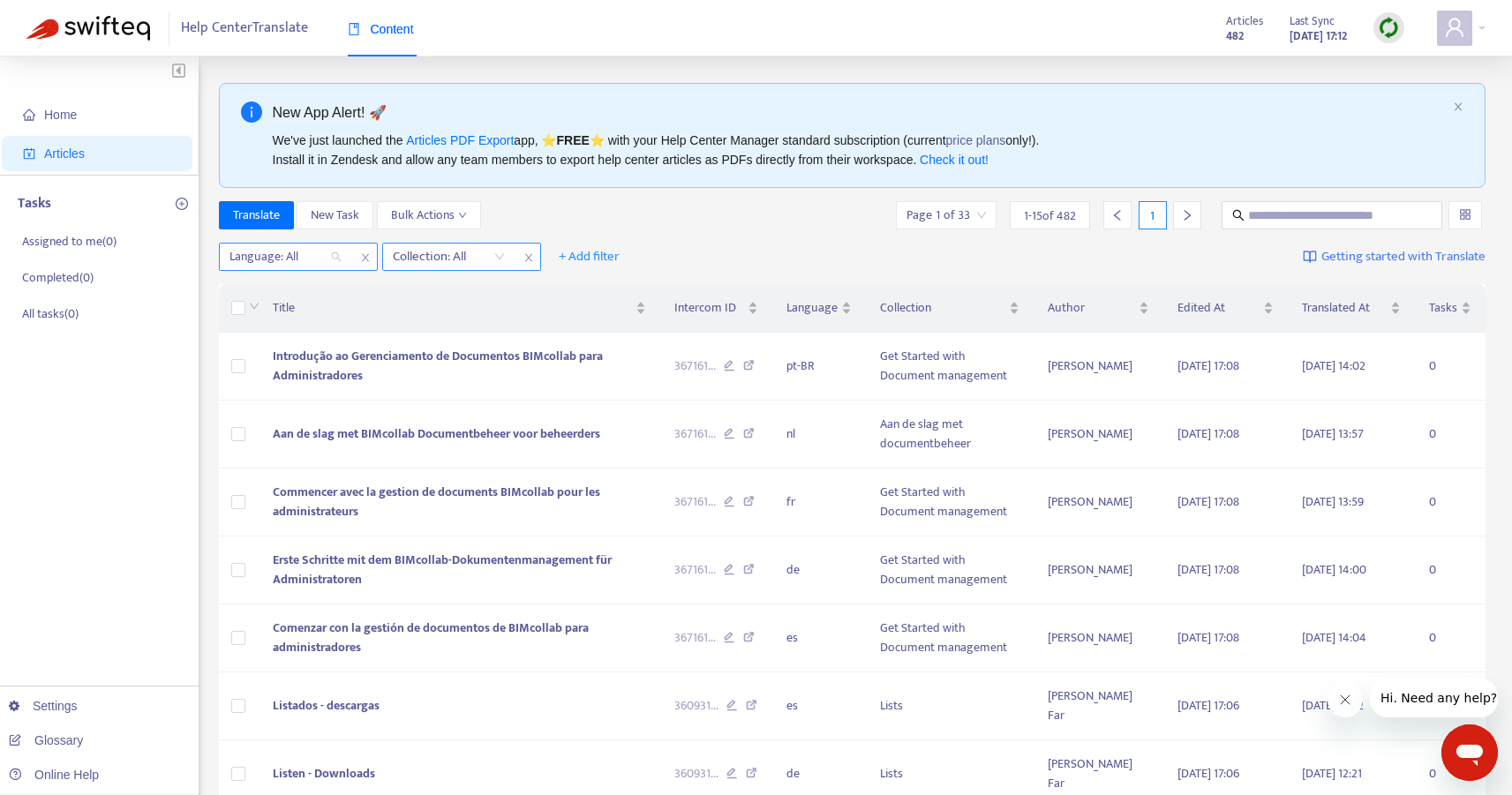
click at [318, 262] on div at bounding box center [277, 256] width 107 height 21
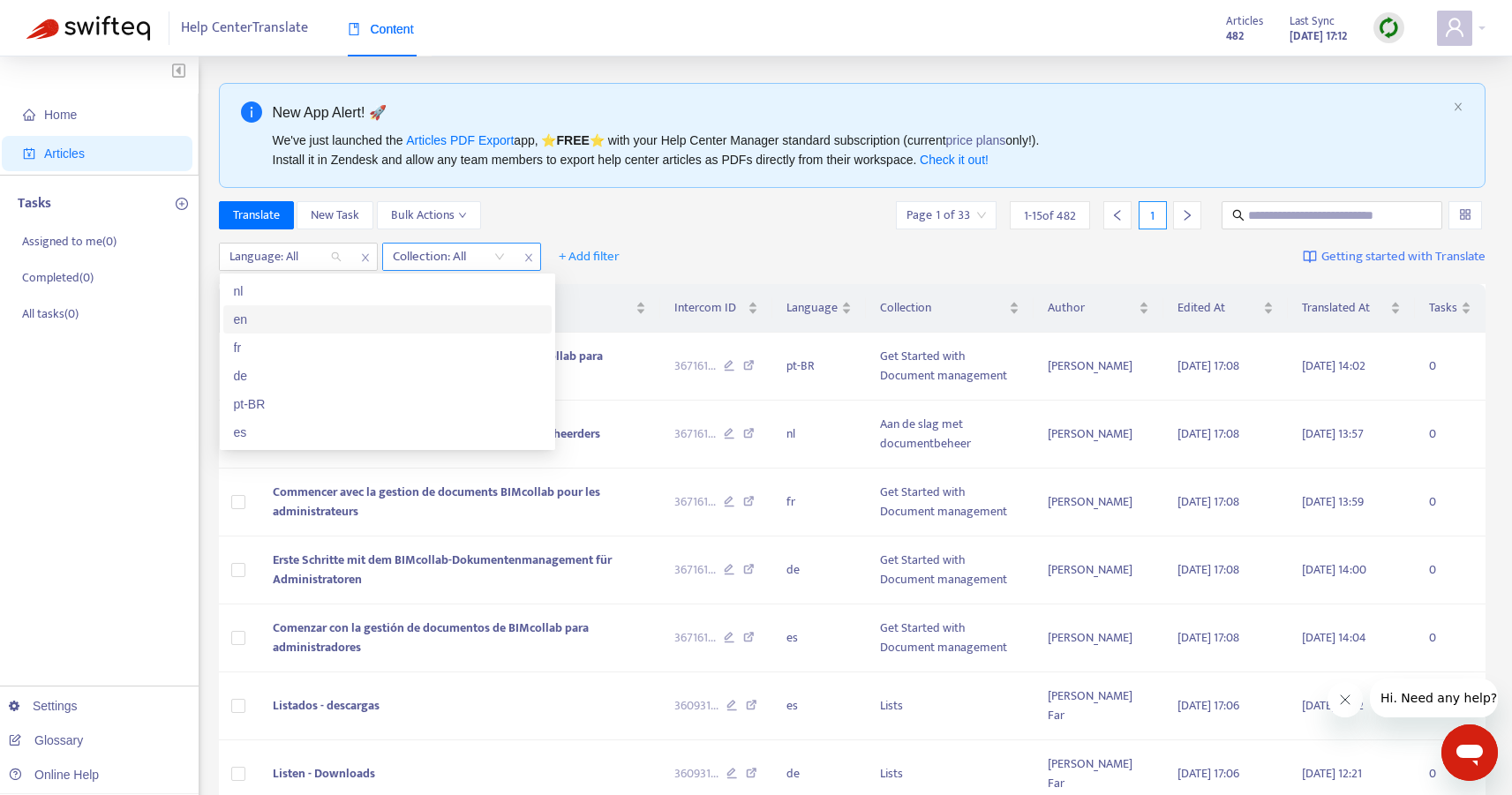
click at [284, 320] on div "en" at bounding box center [388, 320] width 308 height 20
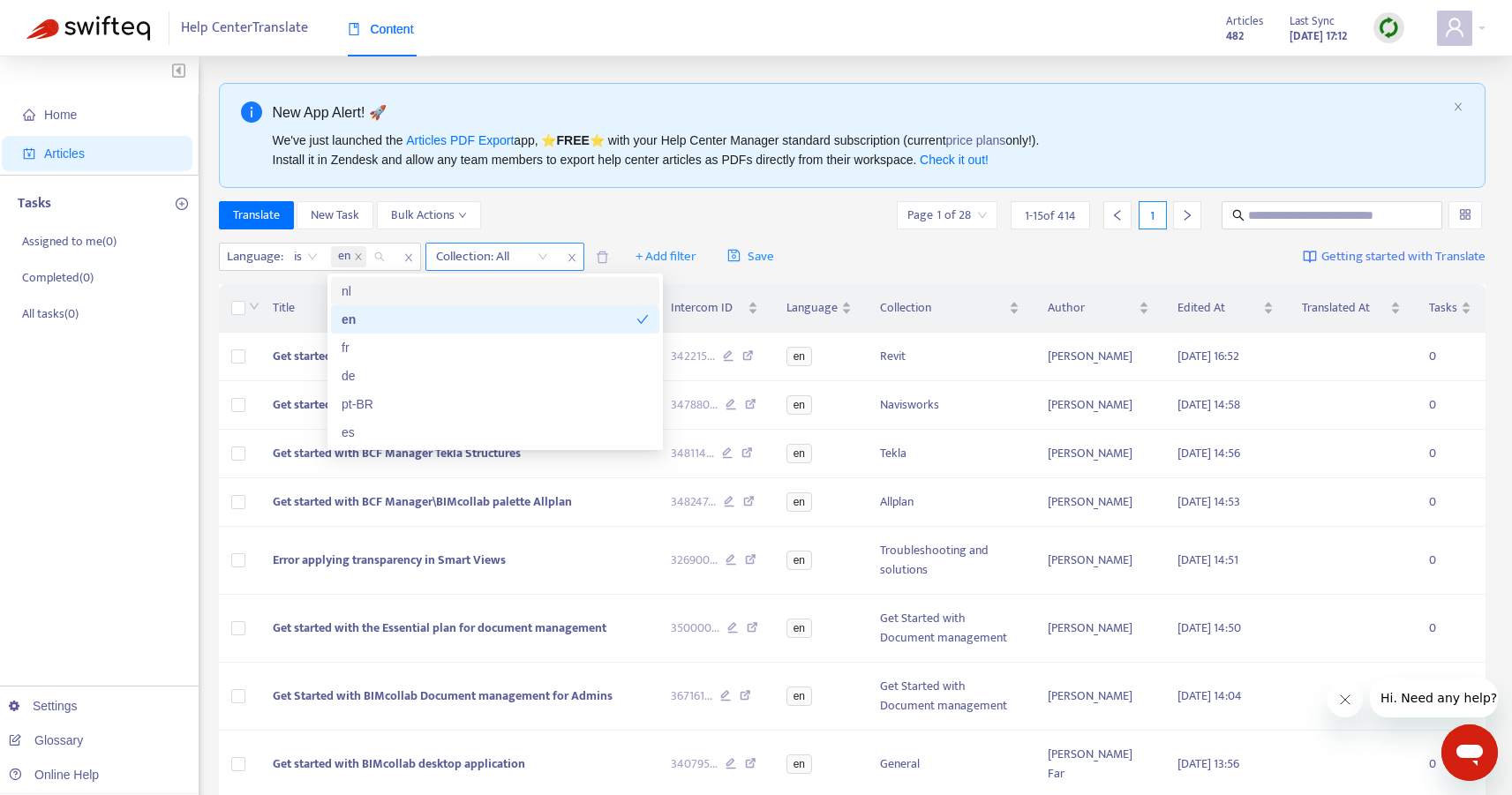
click at [611, 212] on div "Translate New Task Bulk Actions Page 1 of 28 1 - 15 of 414 1" at bounding box center [852, 215] width 1267 height 28
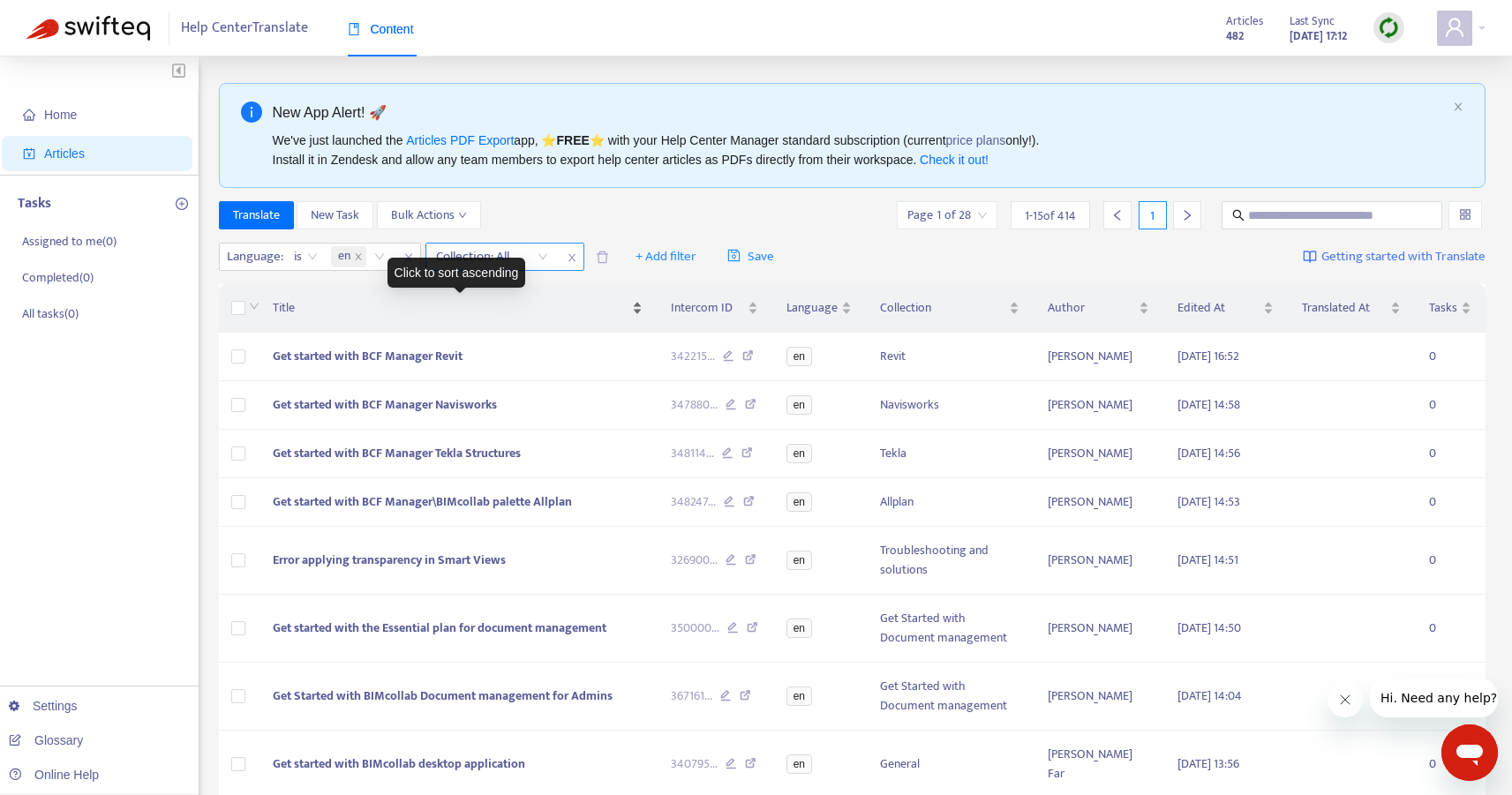
drag, startPoint x: 307, startPoint y: 308, endPoint x: 315, endPoint y: 308, distance: 8.0
click at [315, 308] on span "Title" at bounding box center [450, 309] width 355 height 20
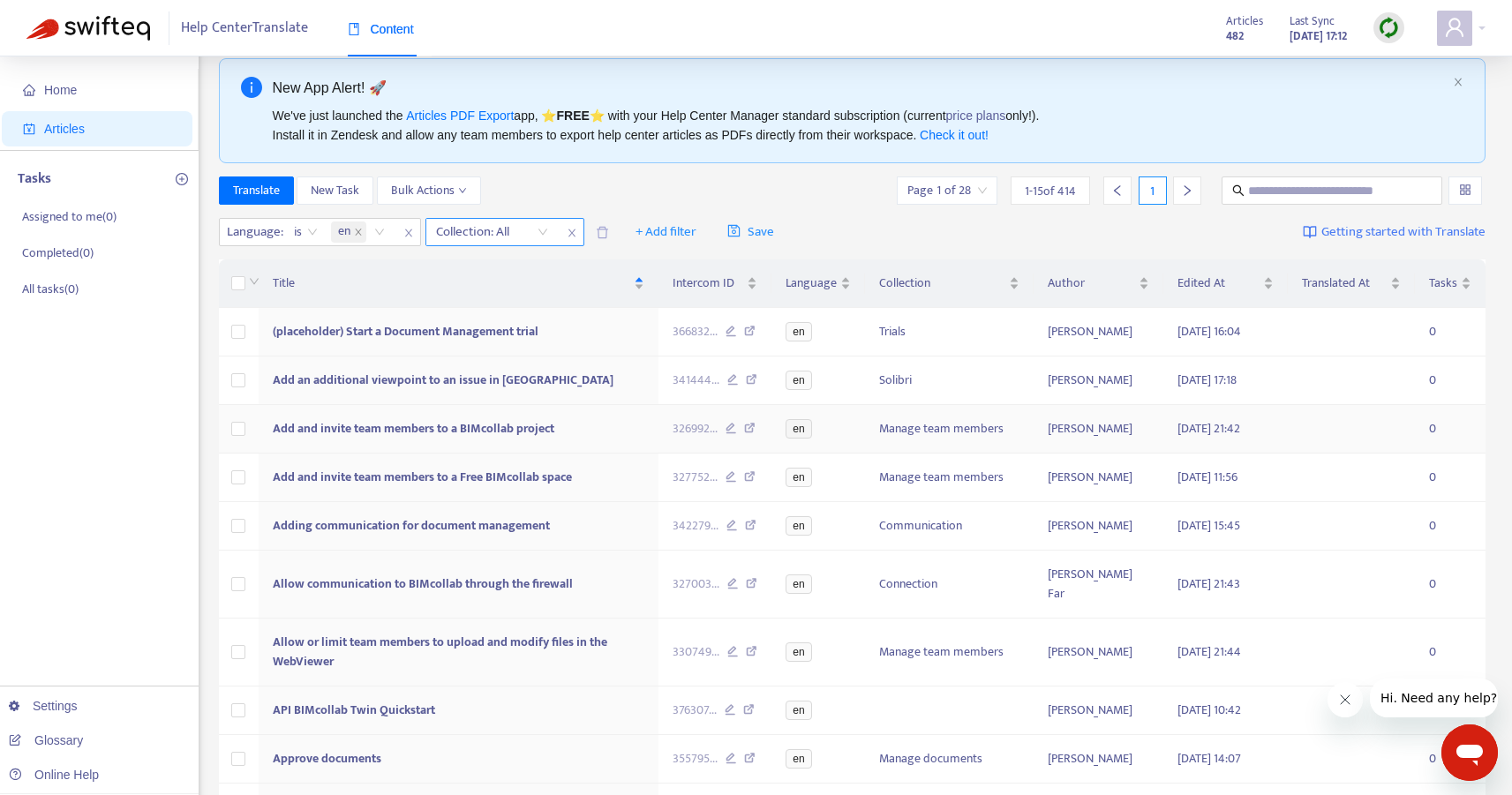
scroll to position [0, 0]
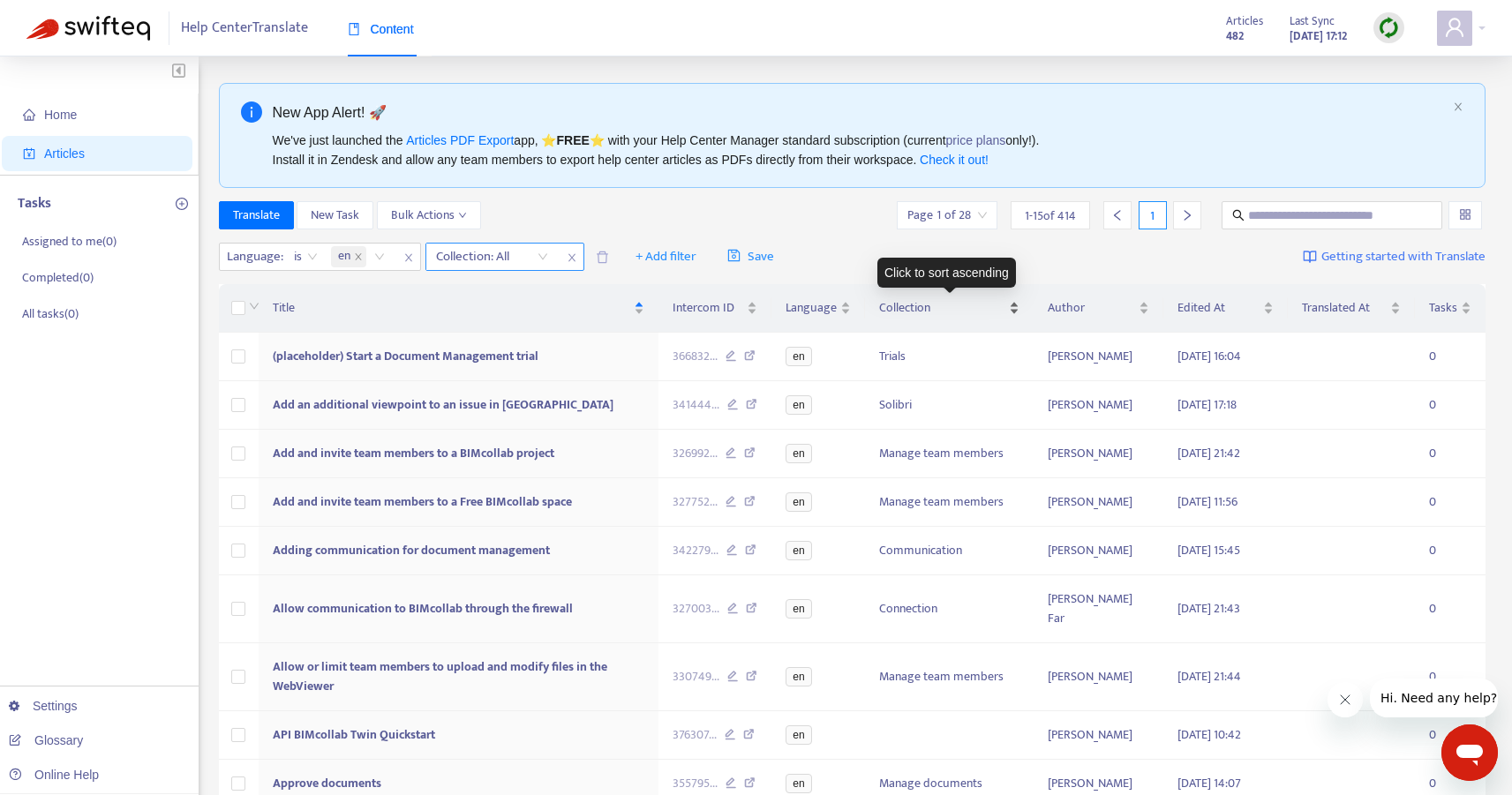
click at [988, 301] on span "Collection" at bounding box center [942, 309] width 125 height 20
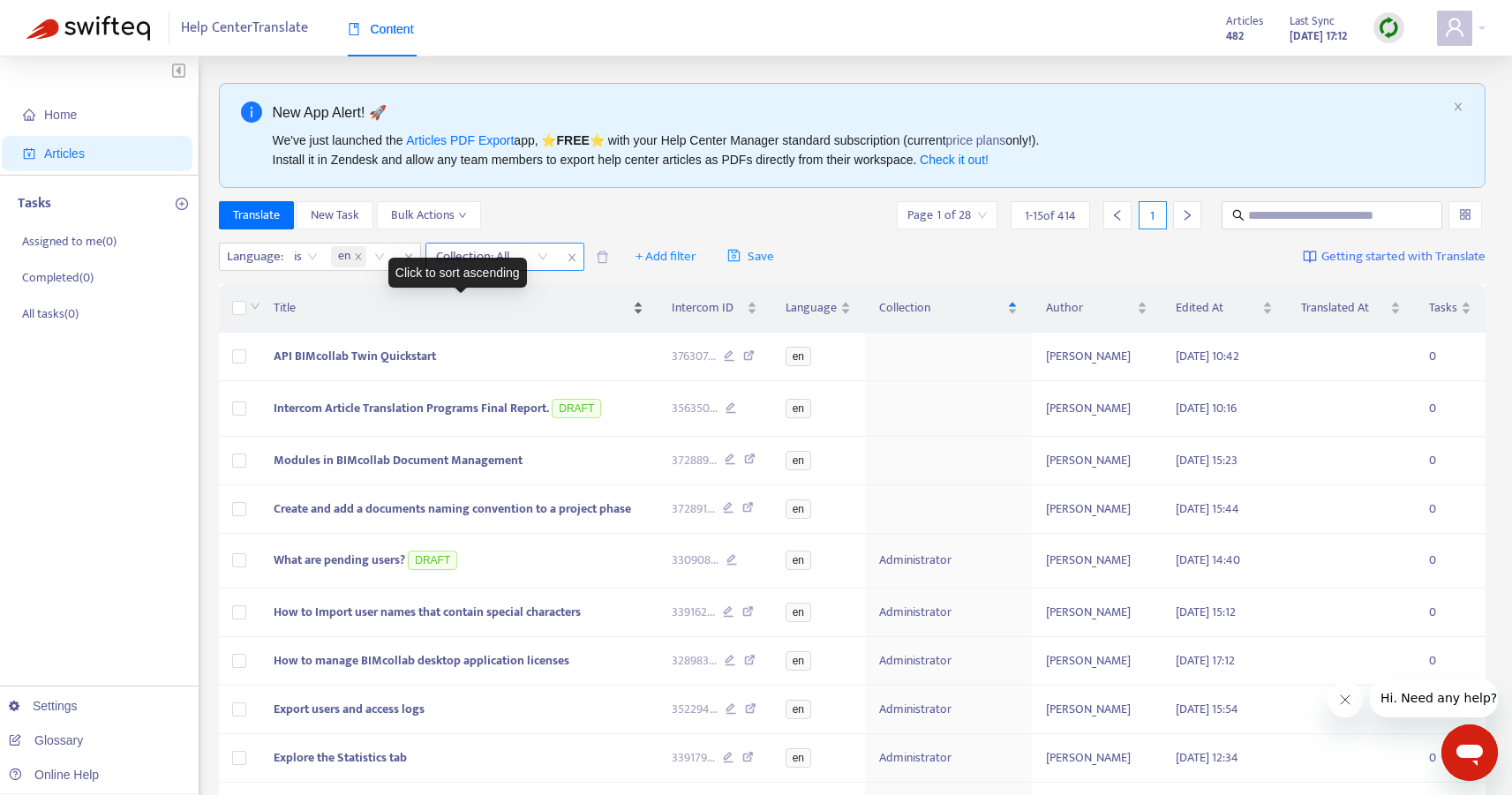
click at [299, 310] on span "Title" at bounding box center [451, 309] width 356 height 20
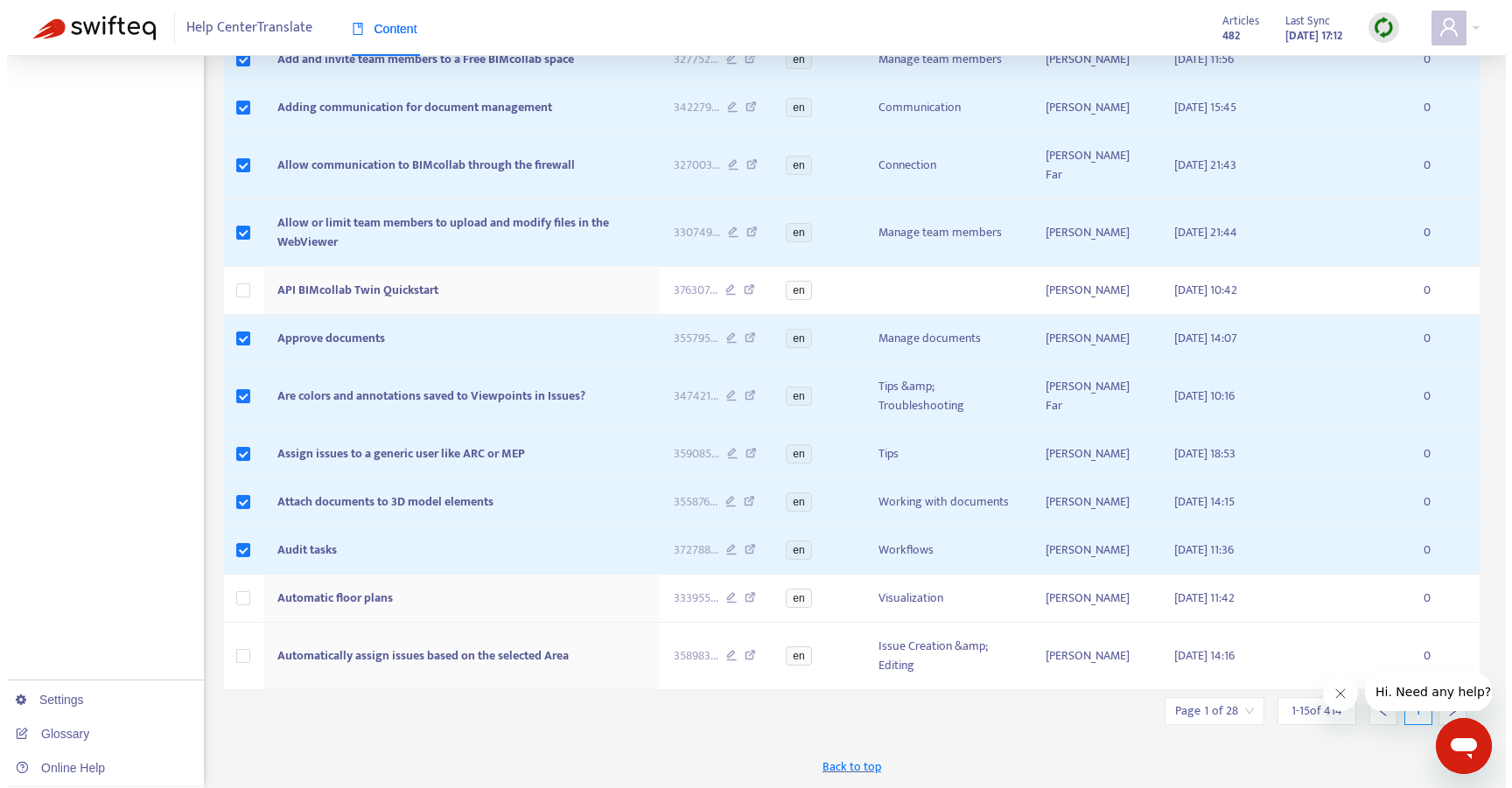
scroll to position [588, 0]
click at [244, 600] on td at bounding box center [237, 598] width 40 height 48
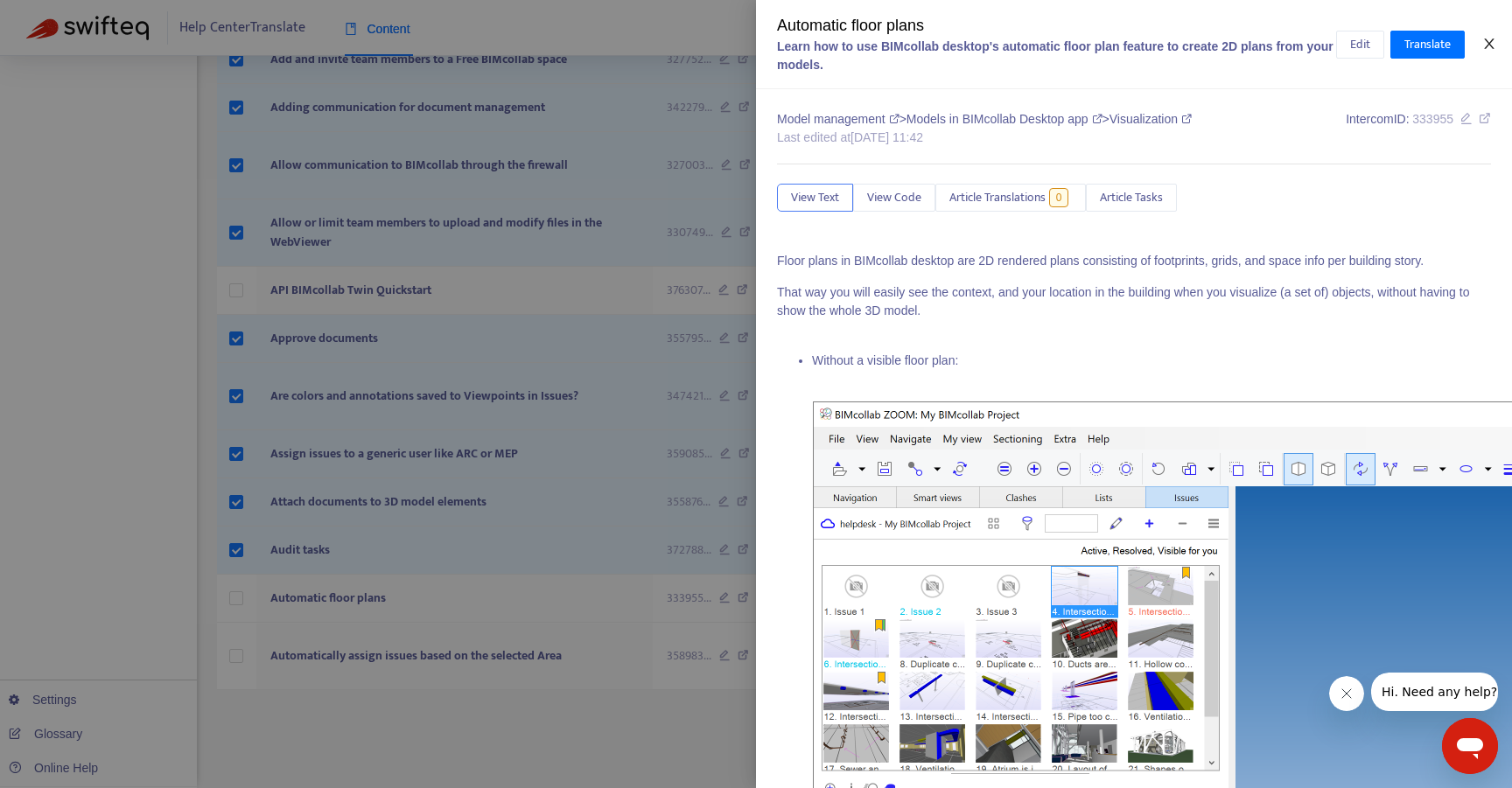
click at [1492, 49] on icon "close" at bounding box center [1489, 43] width 10 height 11
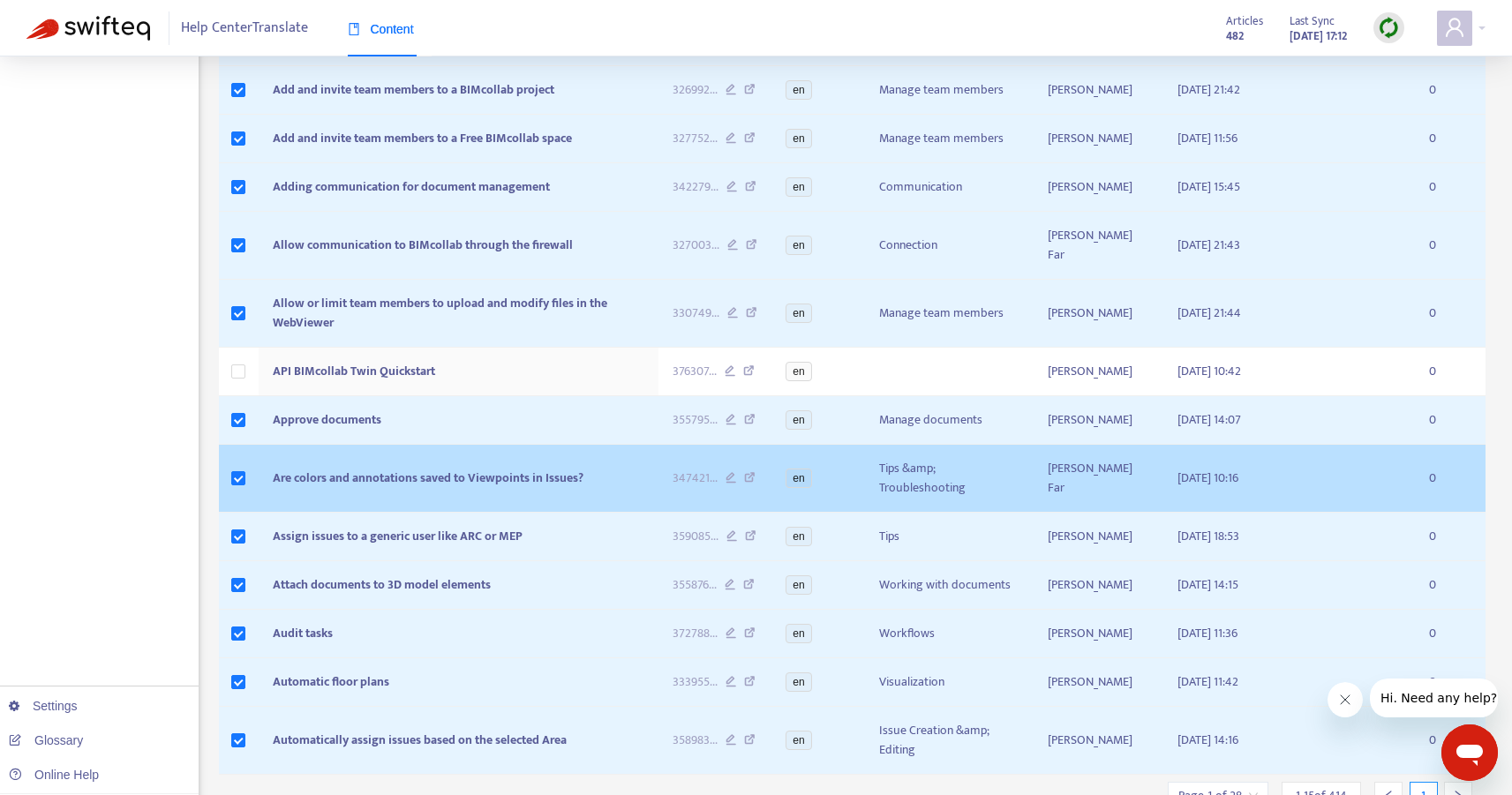
scroll to position [594, 0]
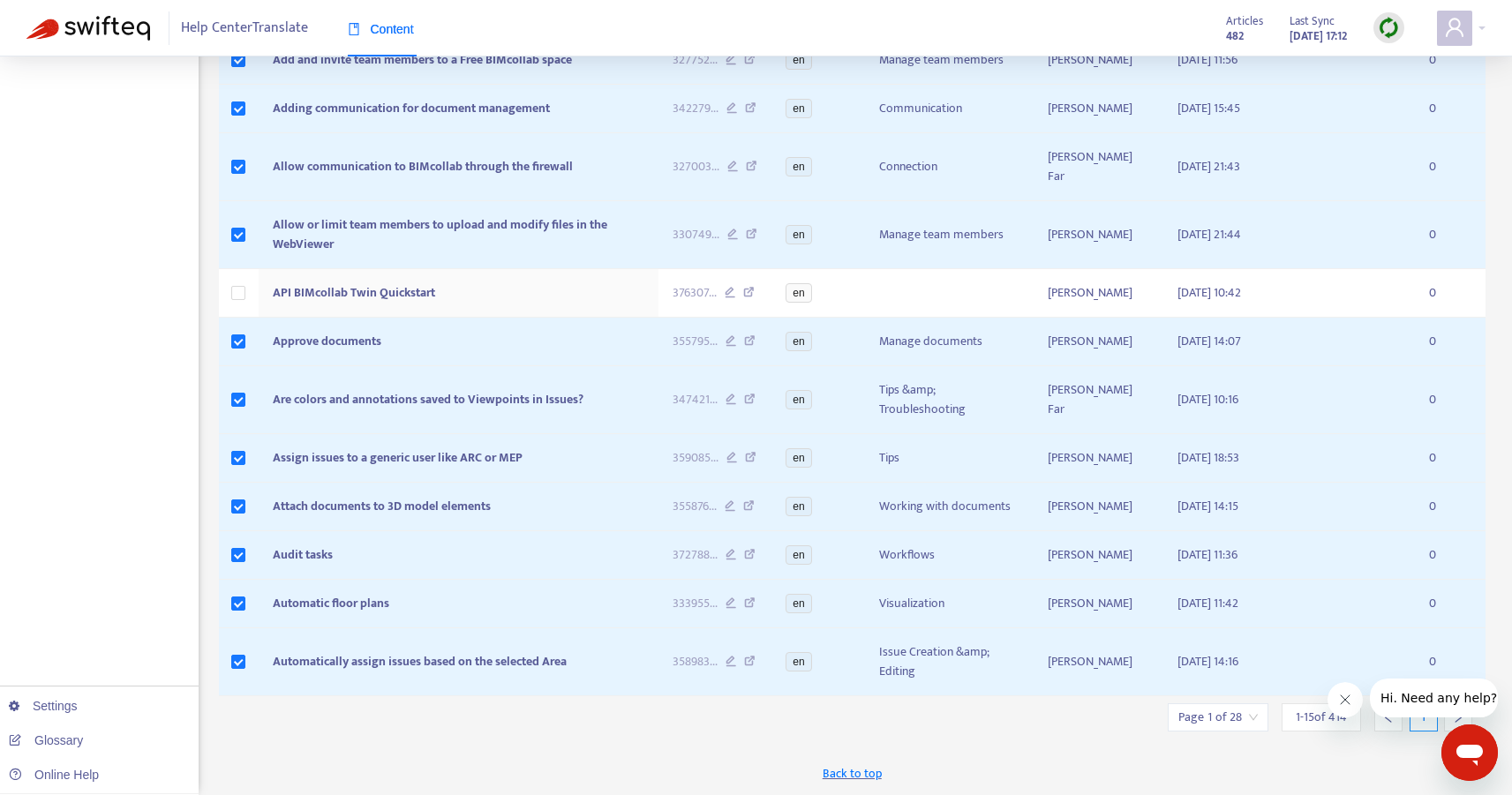
click at [1348, 698] on icon "Close message from company" at bounding box center [1344, 700] width 14 height 14
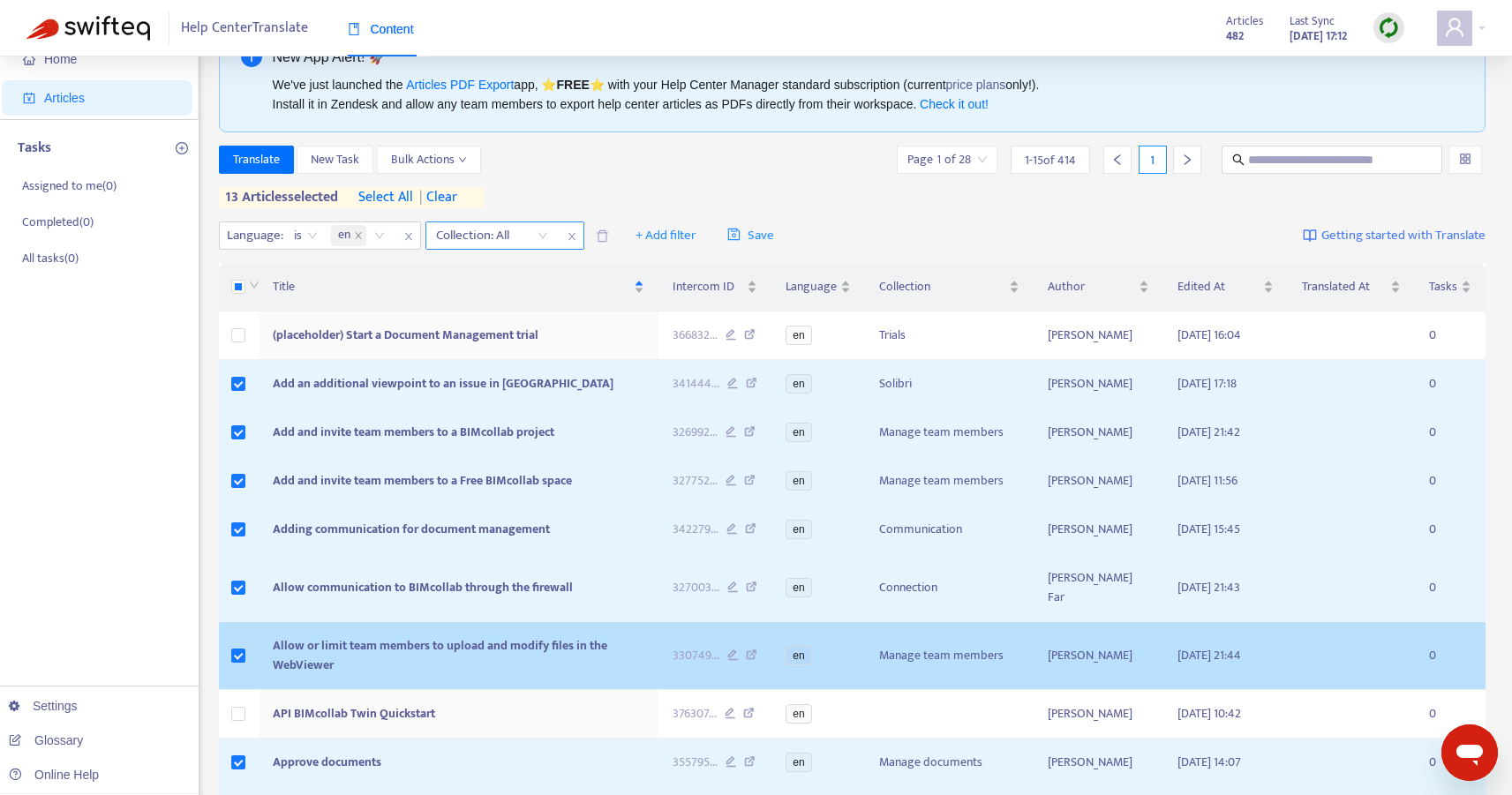
scroll to position [0, 0]
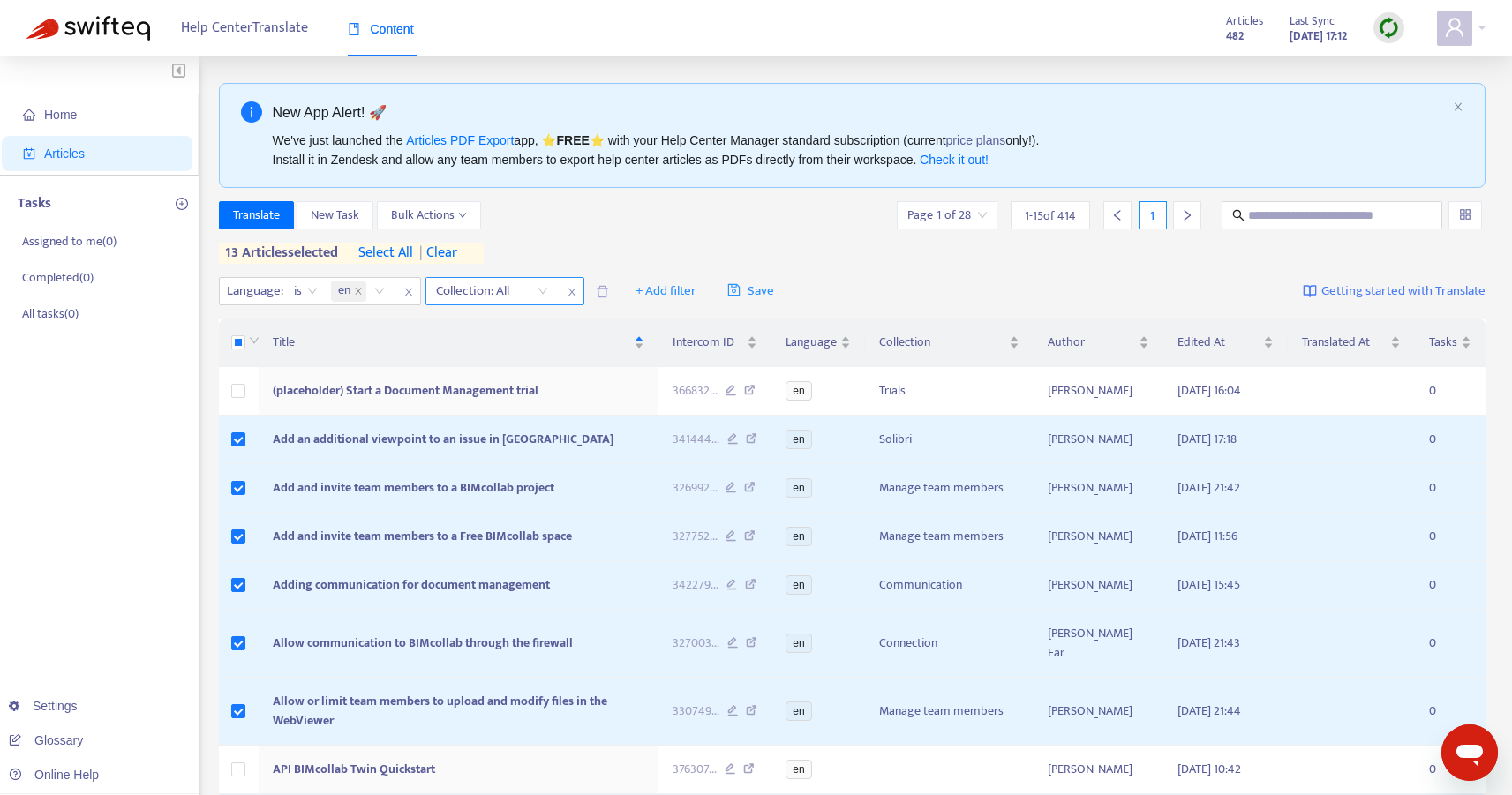
click at [1472, 741] on icon "Open messaging window" at bounding box center [1469, 753] width 32 height 32
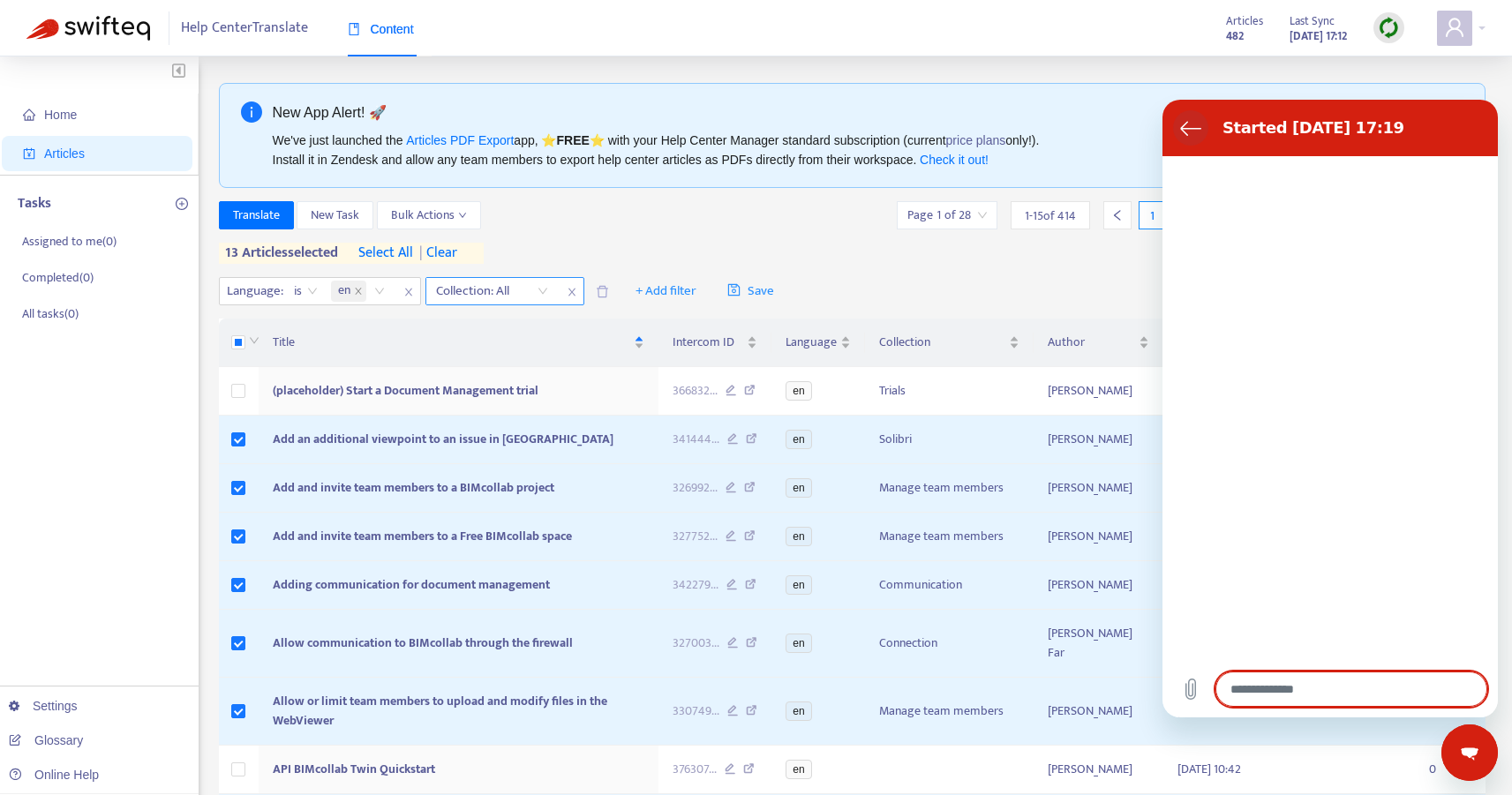
type textarea "*"
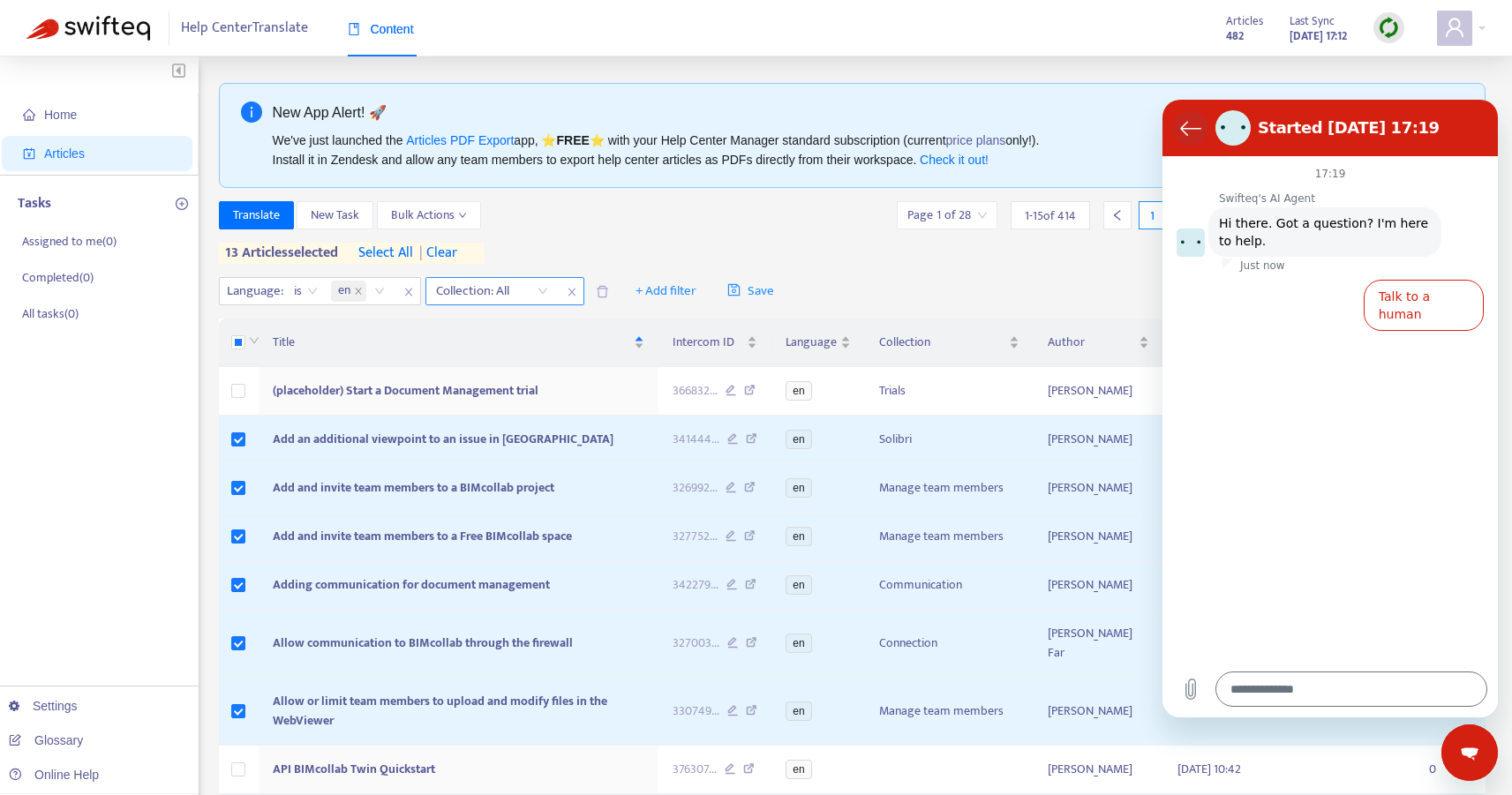
click at [1182, 126] on icon "Back to the conversation list" at bounding box center [1191, 128] width 20 height 13
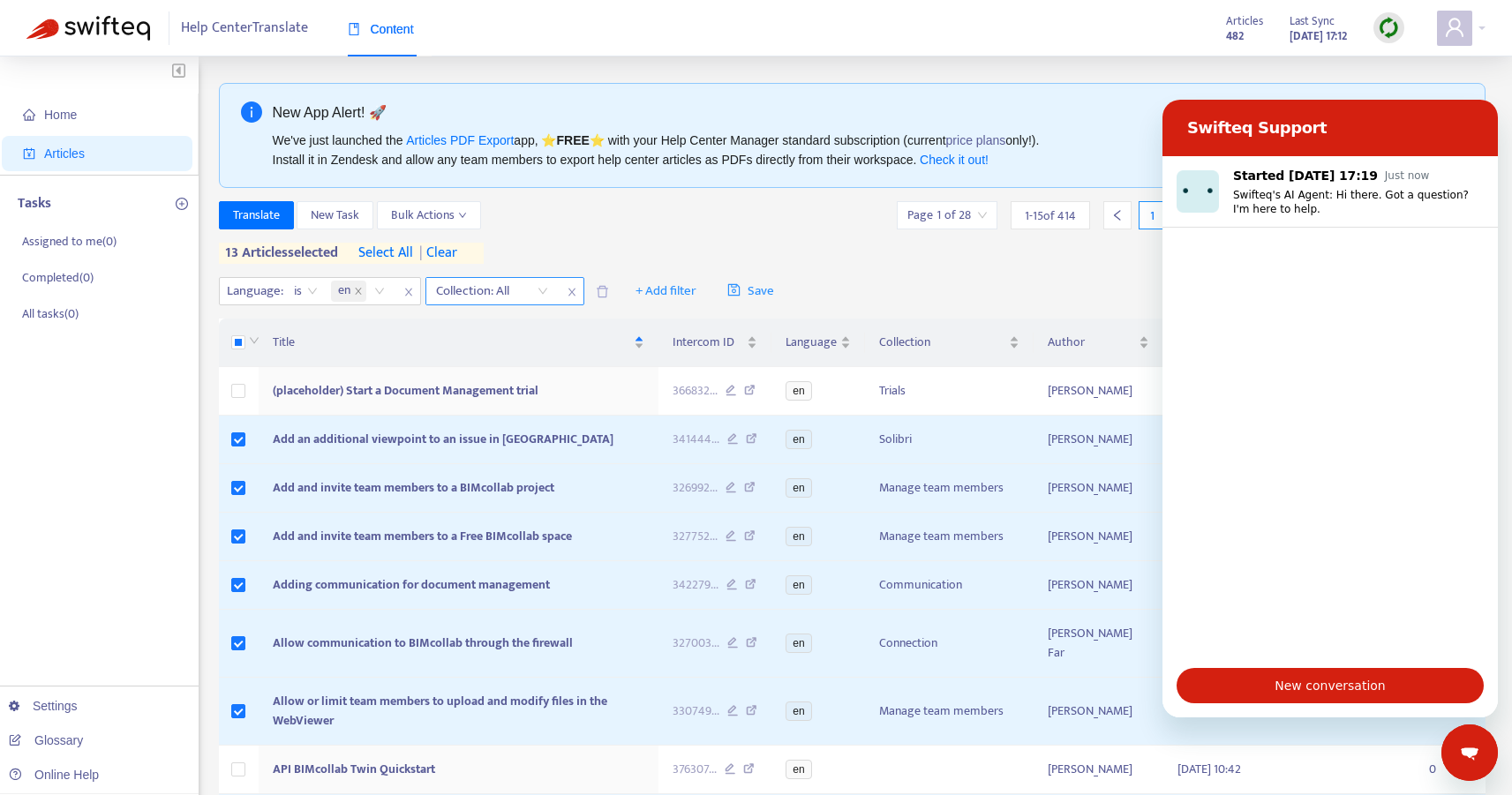
click at [1469, 757] on icon "Close messaging window" at bounding box center [1469, 753] width 19 height 12
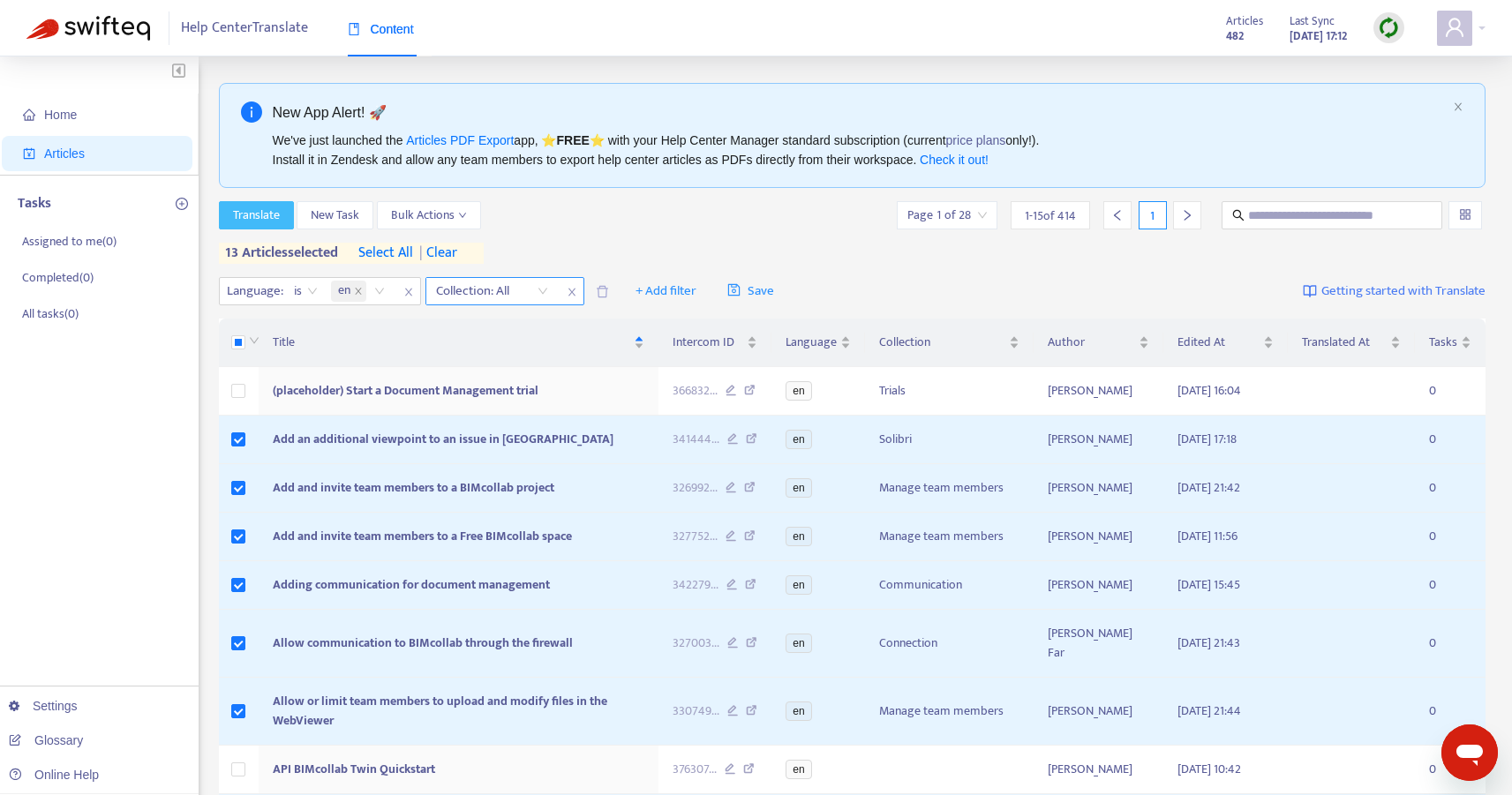
click at [267, 218] on span "Translate" at bounding box center [256, 215] width 47 height 20
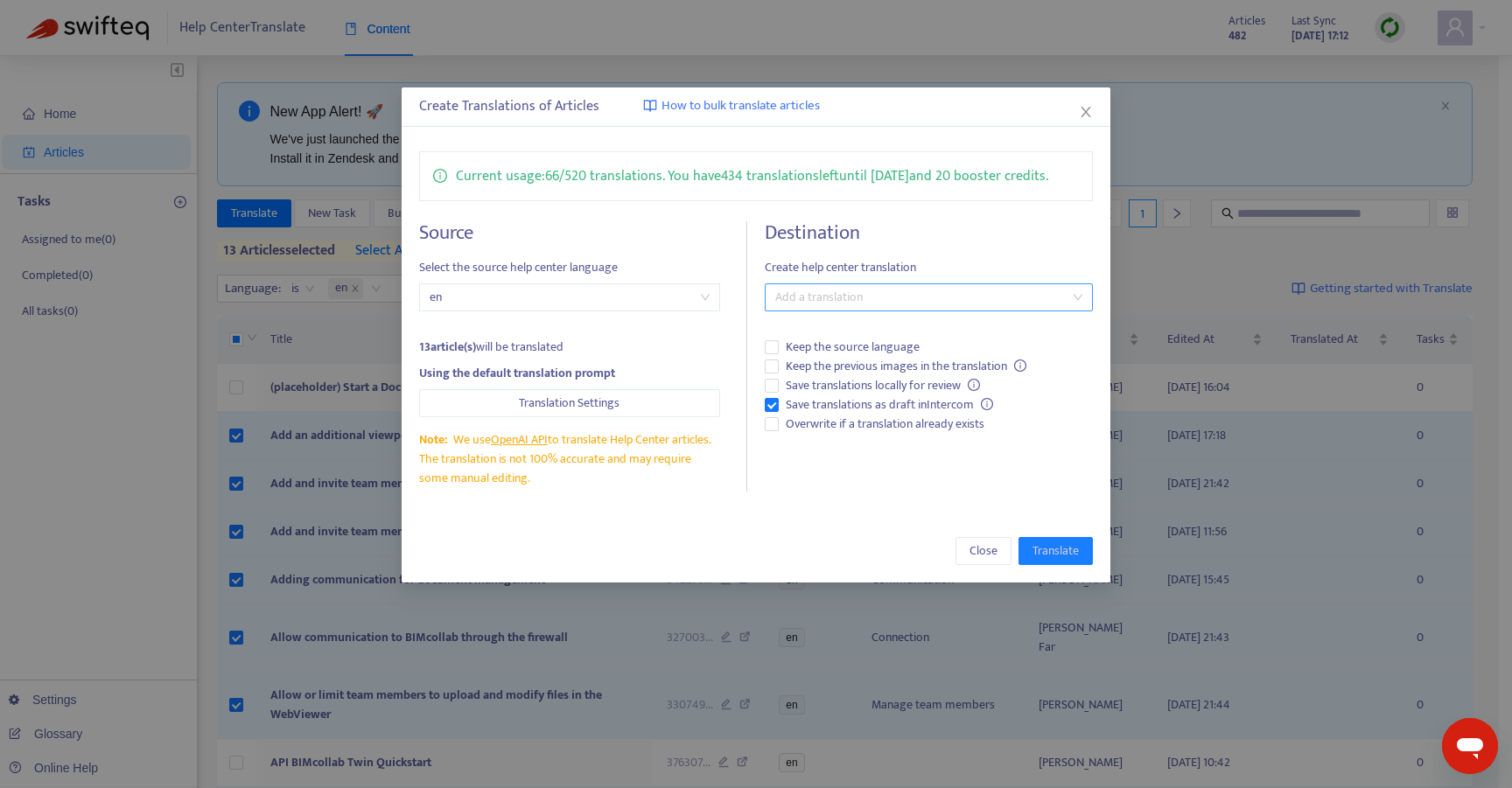
click at [859, 297] on div at bounding box center [920, 297] width 302 height 21
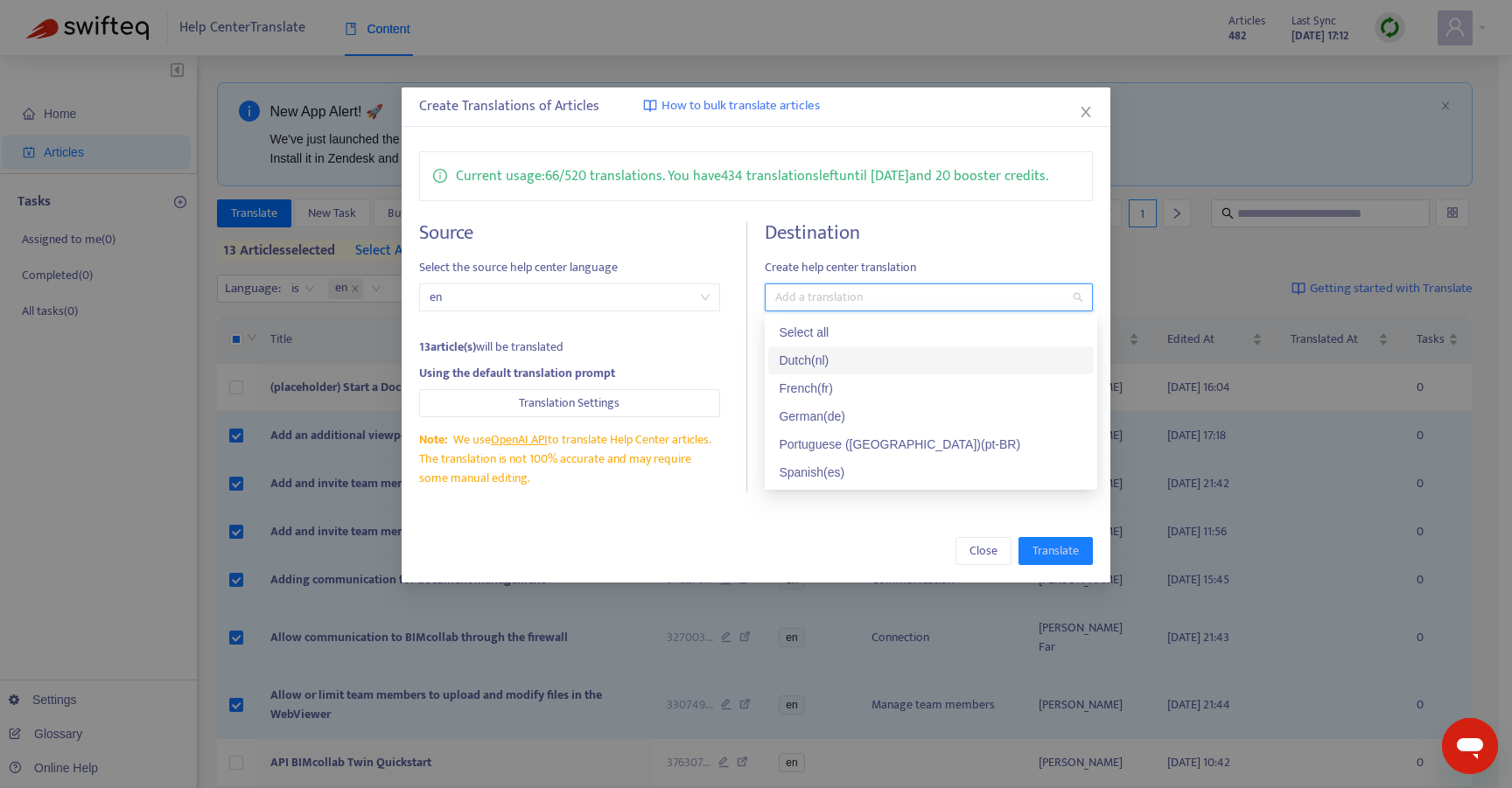
click at [845, 355] on div "Dutch ( nl )" at bounding box center [932, 361] width 305 height 20
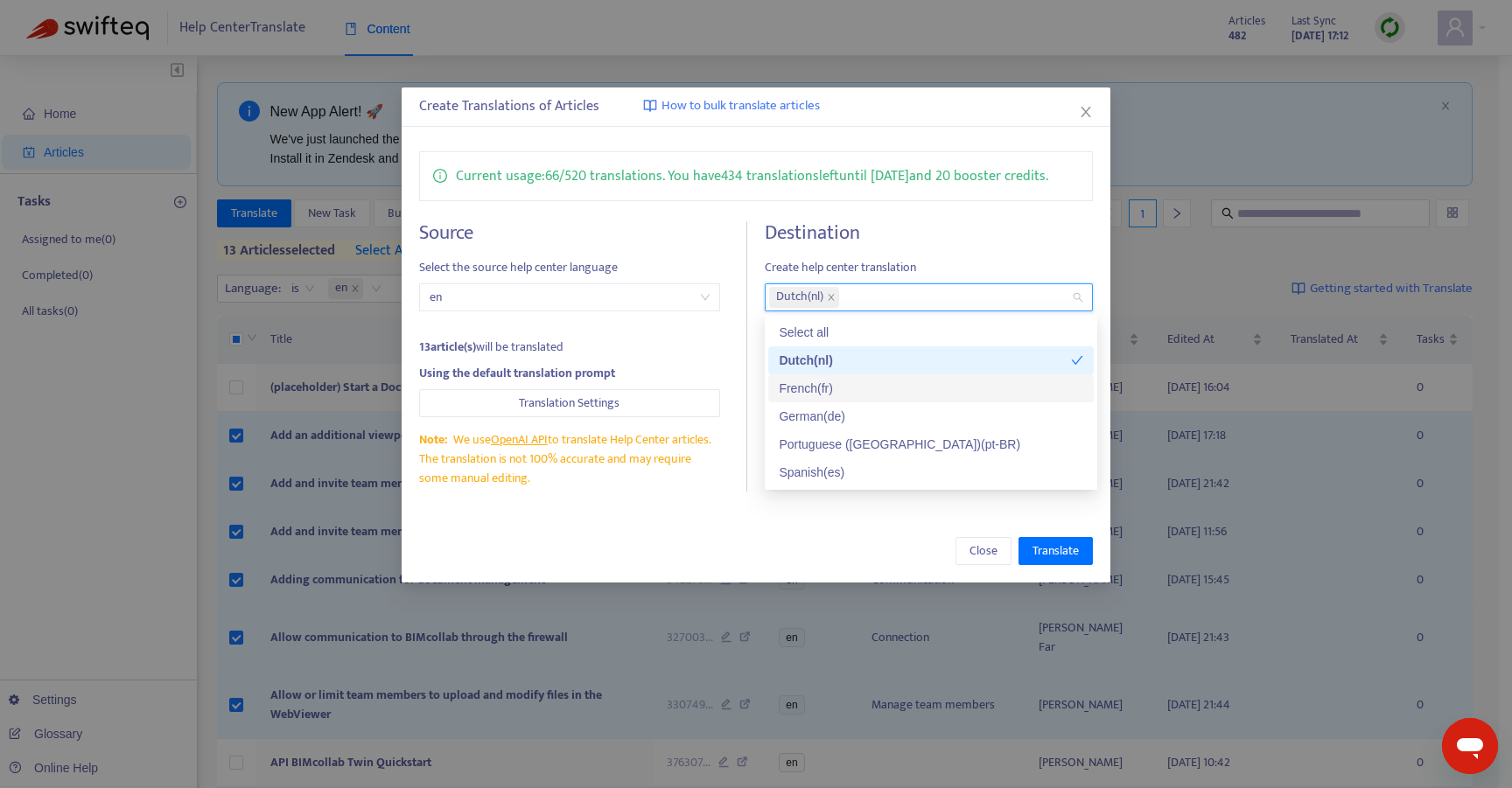
click at [829, 390] on div "French ( fr )" at bounding box center [932, 389] width 305 height 20
click at [822, 421] on div "German ( de )" at bounding box center [932, 417] width 305 height 20
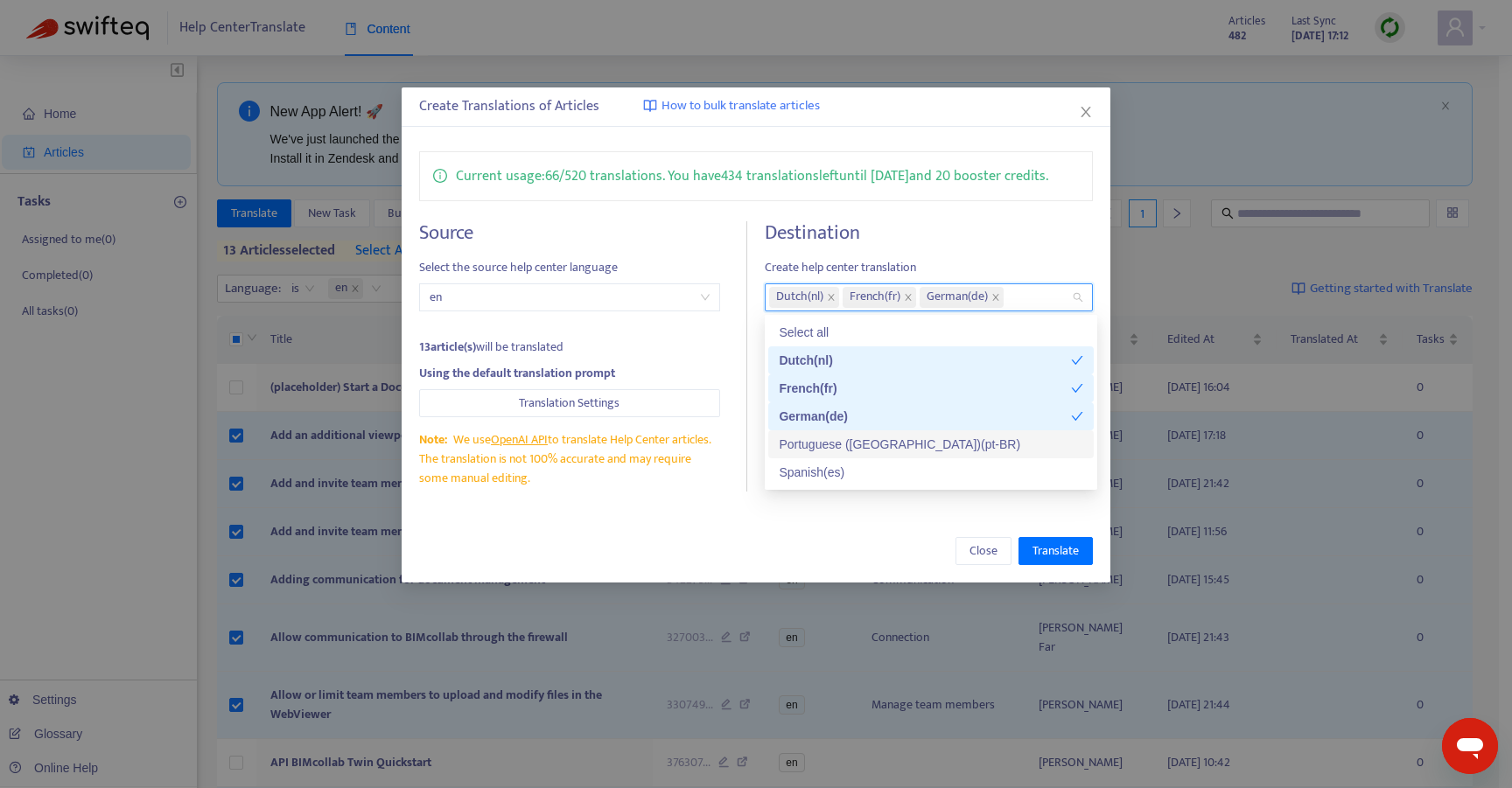
click at [830, 449] on div "Portuguese ([GEOGRAPHIC_DATA]) ( pt-BR )" at bounding box center [932, 445] width 305 height 20
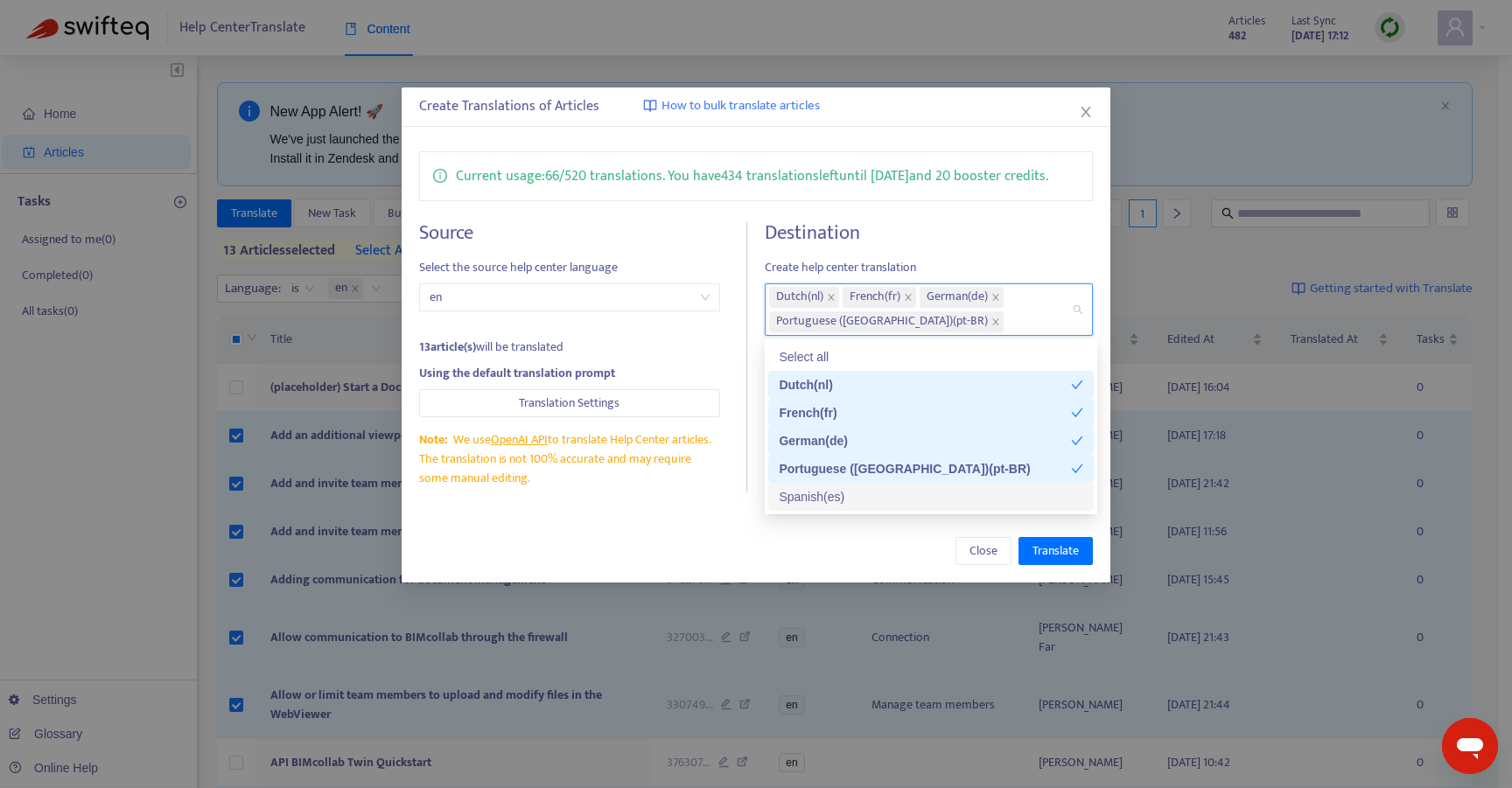
click at [818, 503] on div "Spanish ( es )" at bounding box center [932, 497] width 305 height 20
click at [817, 496] on div "Spanish ( es )" at bounding box center [925, 497] width 292 height 20
click at [827, 468] on div "Portuguese ([GEOGRAPHIC_DATA]) ( pt-BR )" at bounding box center [925, 469] width 292 height 20
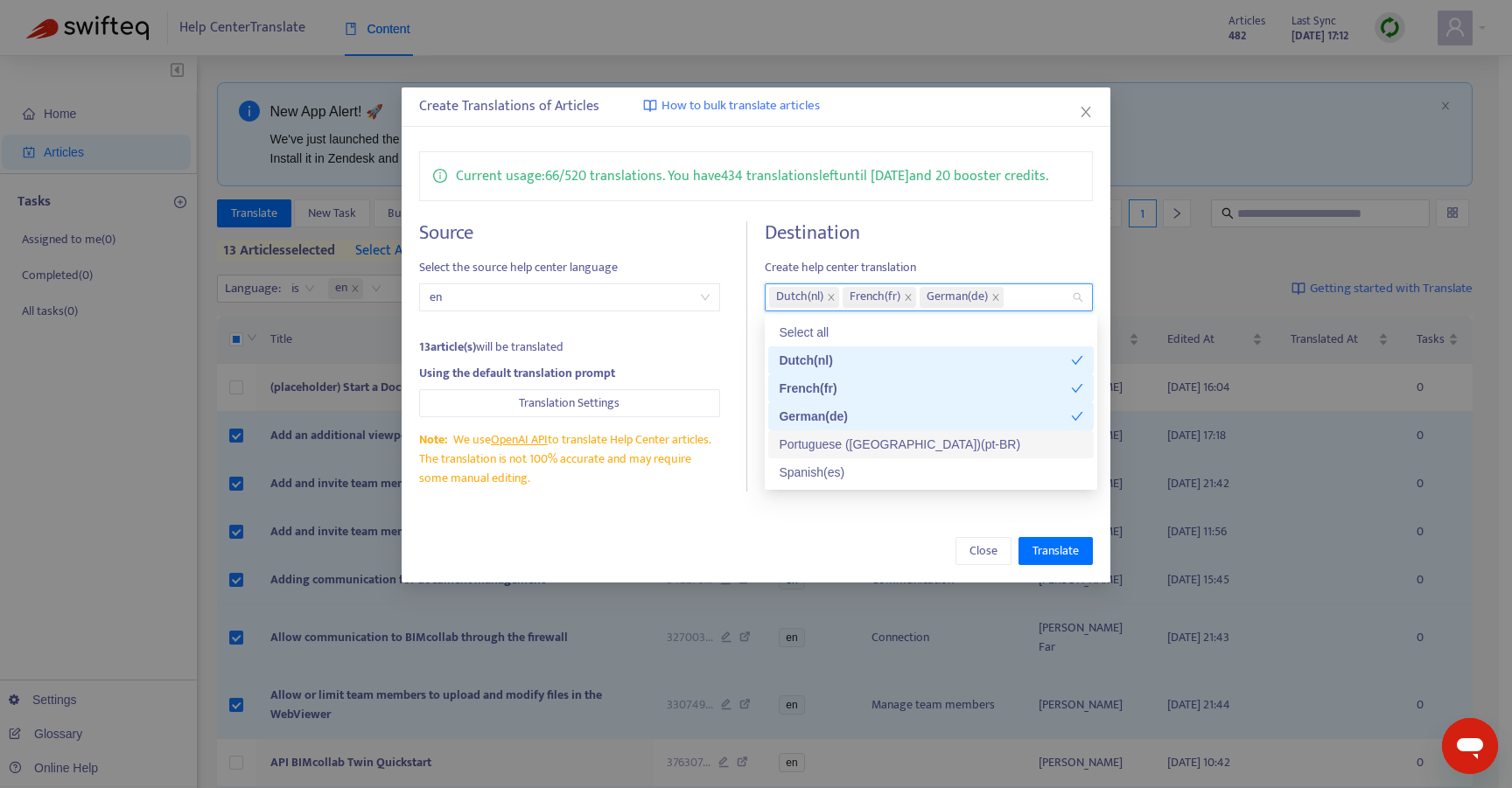
click at [813, 440] on div "Portuguese ([GEOGRAPHIC_DATA]) ( pt-BR )" at bounding box center [932, 445] width 305 height 20
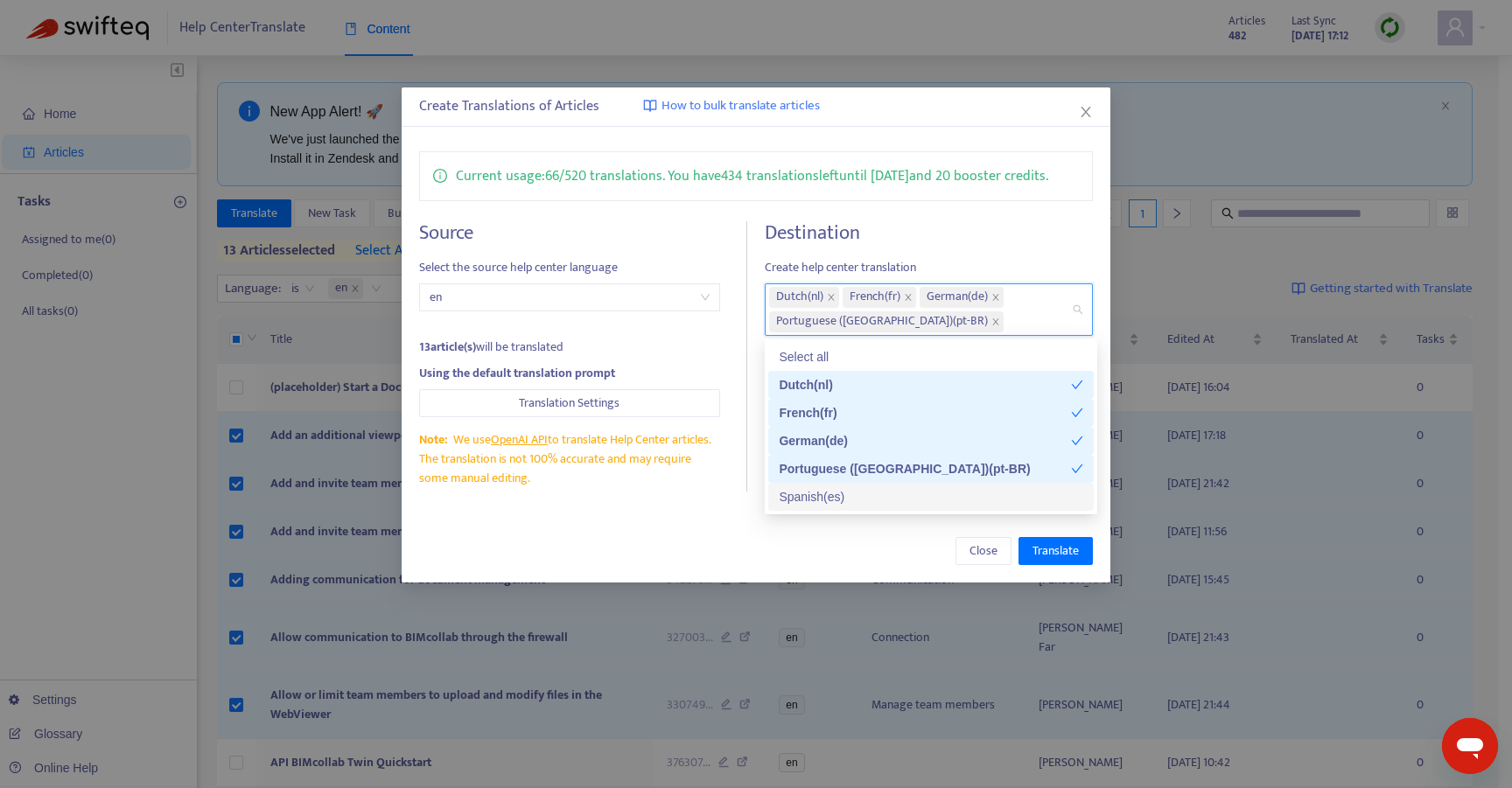
click at [835, 498] on div "Spanish ( es )" at bounding box center [932, 497] width 305 height 20
click at [809, 349] on div "Select all" at bounding box center [932, 357] width 305 height 20
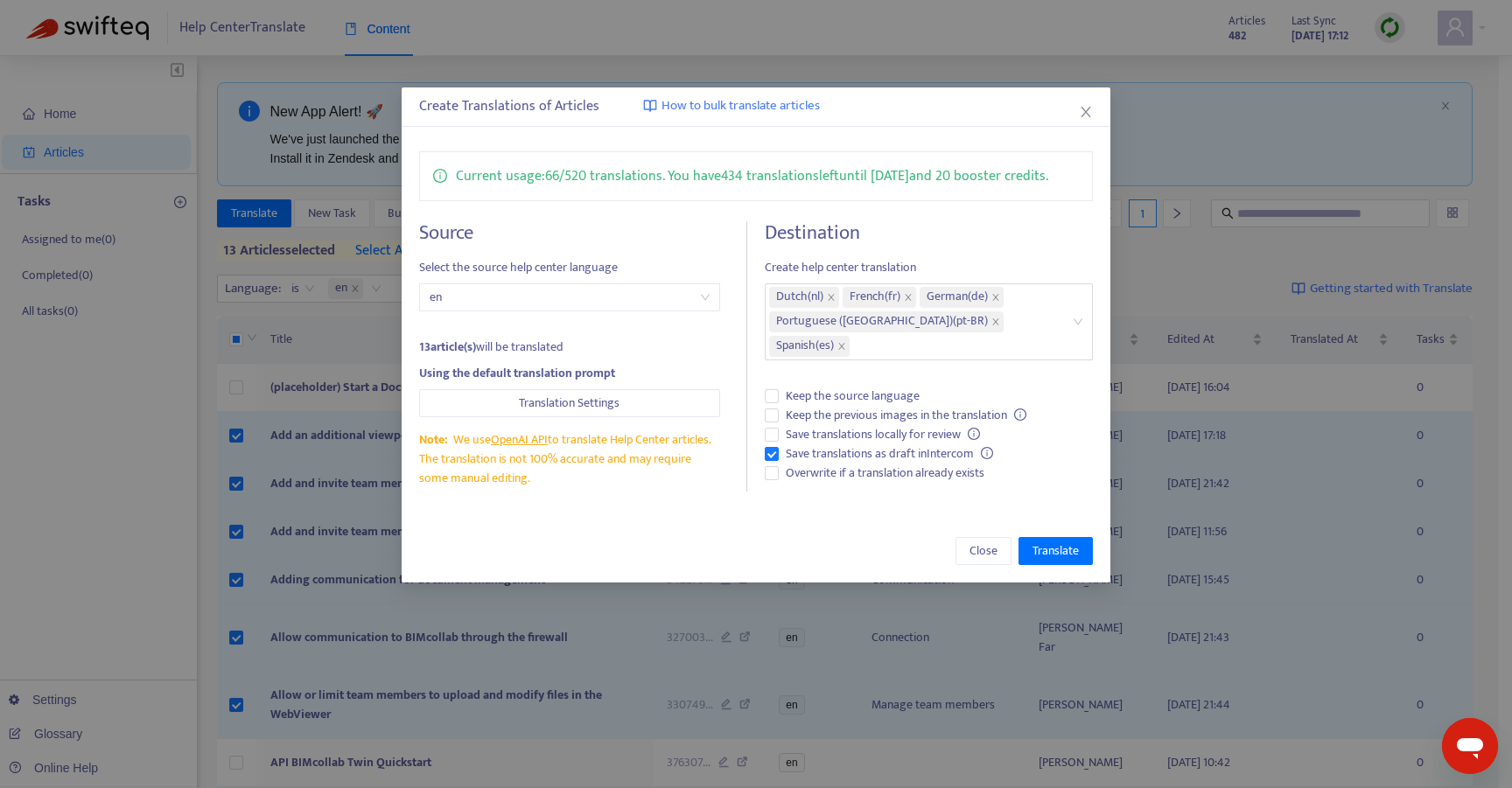
click at [664, 547] on div "Close Translate" at bounding box center [756, 551] width 675 height 28
click at [1061, 549] on span "Translate" at bounding box center [1056, 552] width 46 height 20
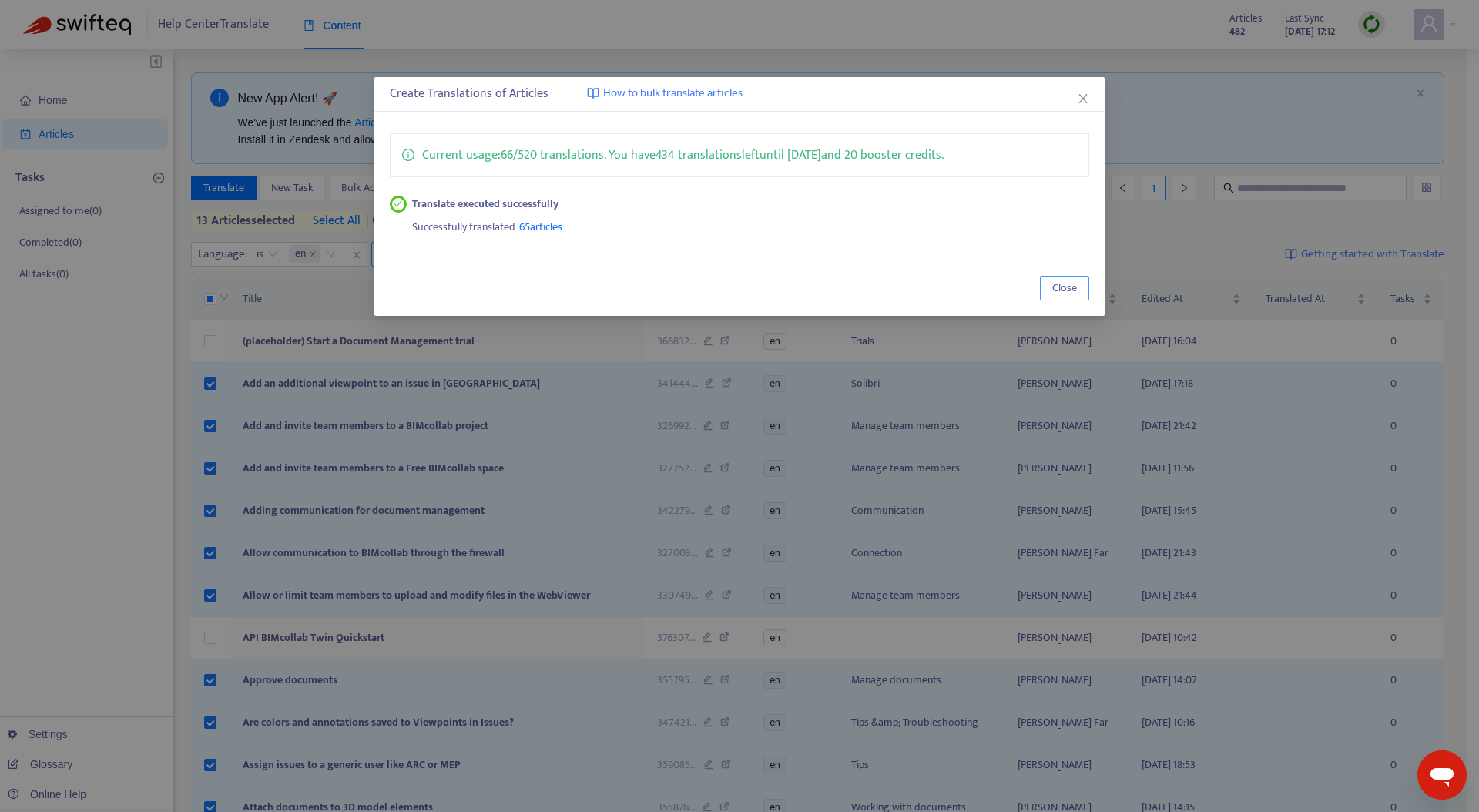
click at [1060, 289] on span "Close" at bounding box center [1064, 288] width 24 height 17
